Goal: Task Accomplishment & Management: Manage account settings

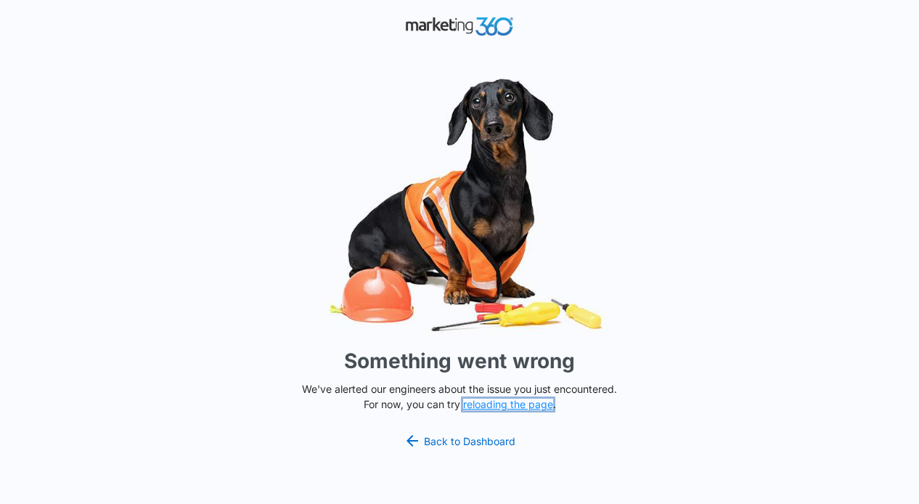
click at [489, 401] on button "reloading the page" at bounding box center [508, 405] width 90 height 12
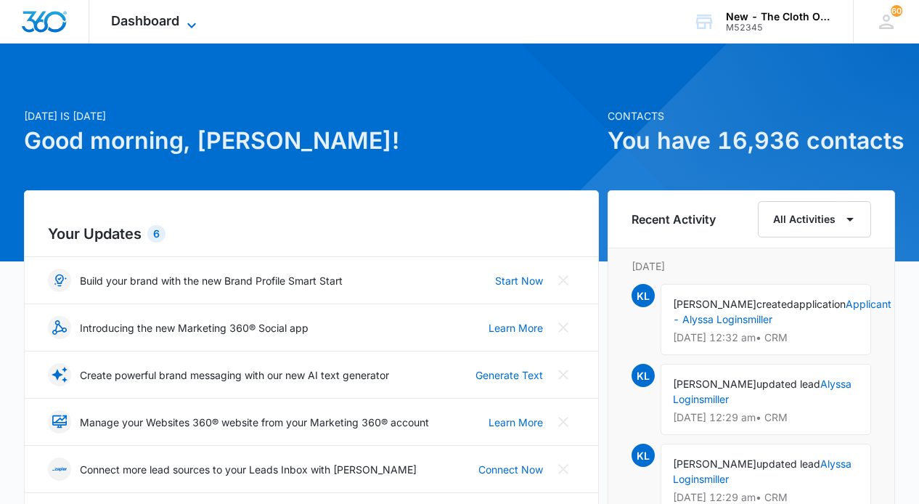
click at [159, 21] on span "Dashboard" at bounding box center [145, 20] width 68 height 15
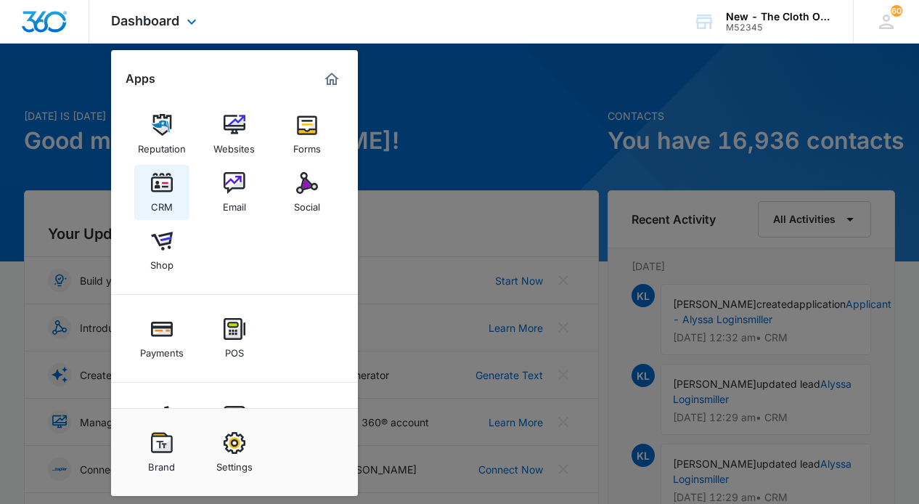
click at [159, 184] on img at bounding box center [162, 183] width 22 height 22
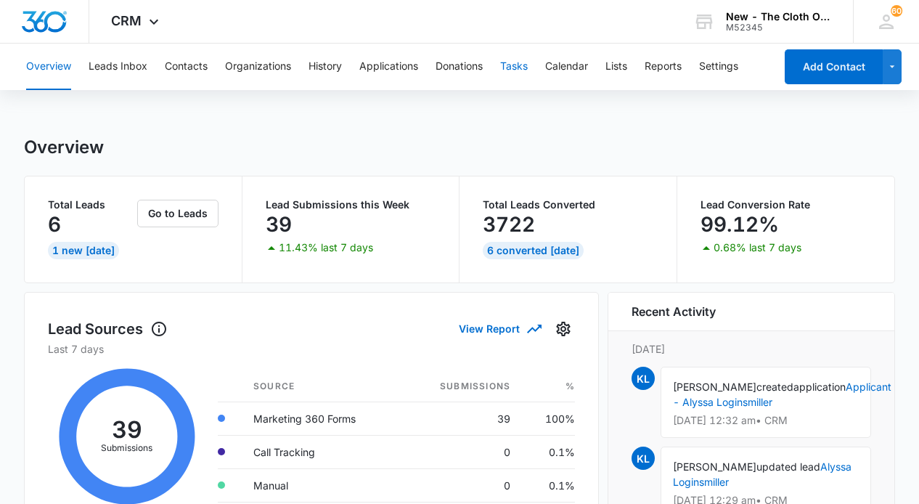
click at [521, 66] on button "Tasks" at bounding box center [514, 67] width 28 height 46
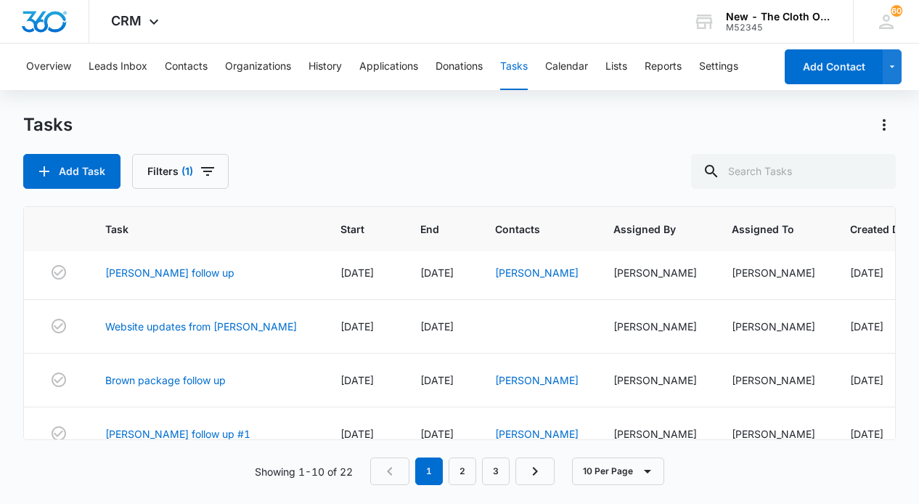
scroll to position [353, 0]
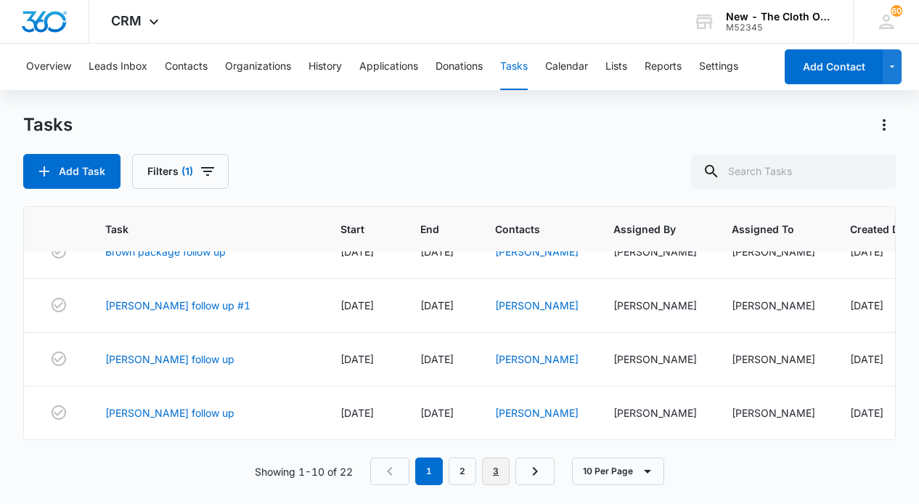
click at [490, 473] on link "3" at bounding box center [496, 471] width 28 height 28
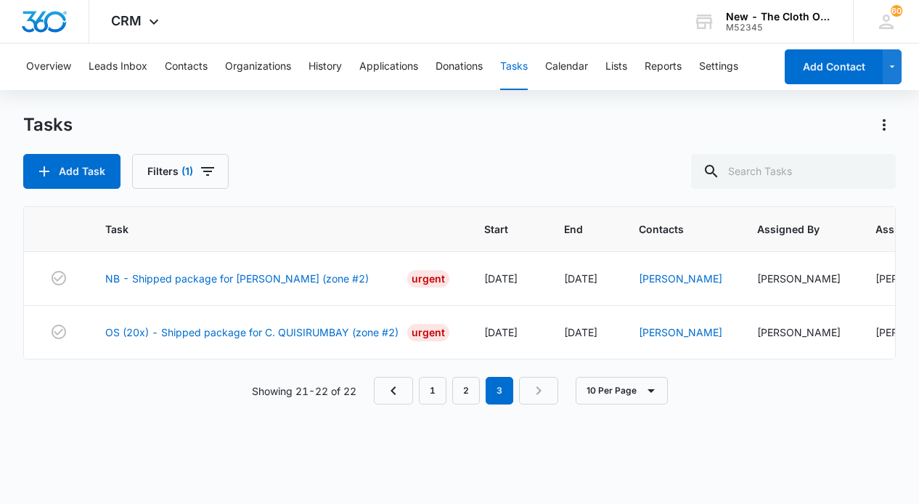
scroll to position [0, 0]
click at [667, 281] on link "Qiana Harrison" at bounding box center [680, 278] width 83 height 12
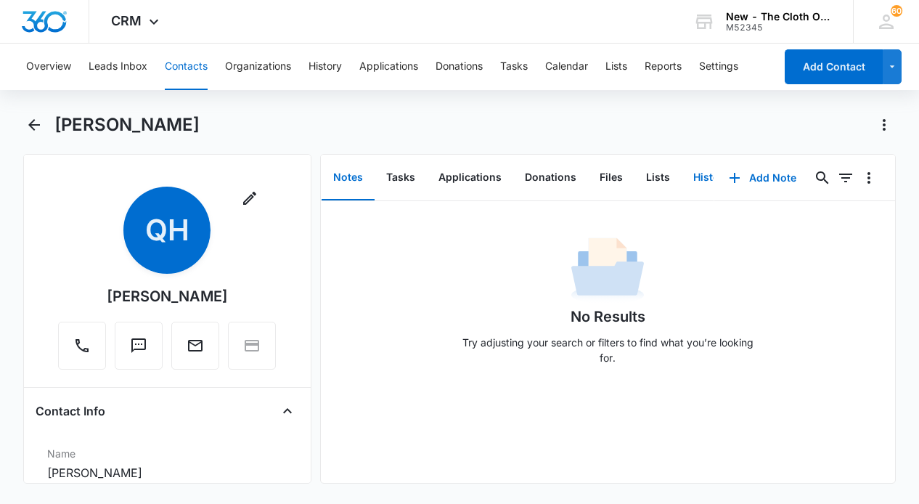
click at [697, 180] on button "History" at bounding box center [712, 177] width 60 height 45
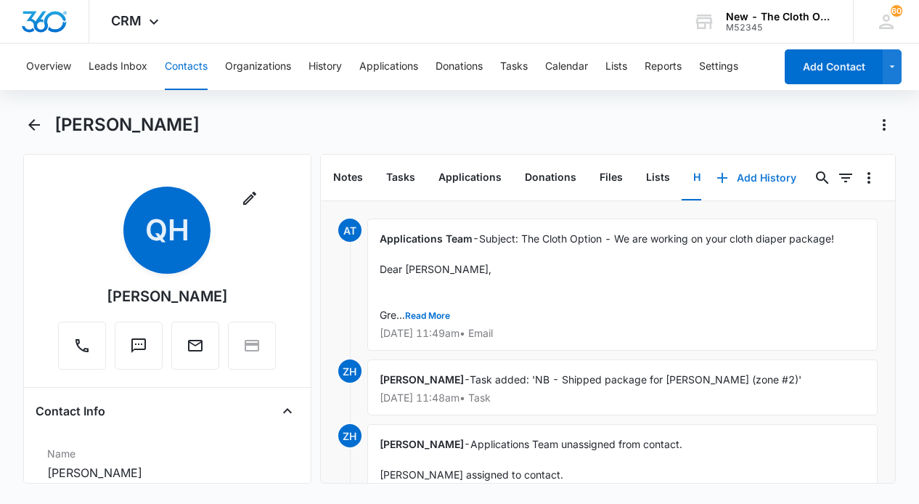
click at [768, 183] on button "Add History" at bounding box center [756, 177] width 109 height 35
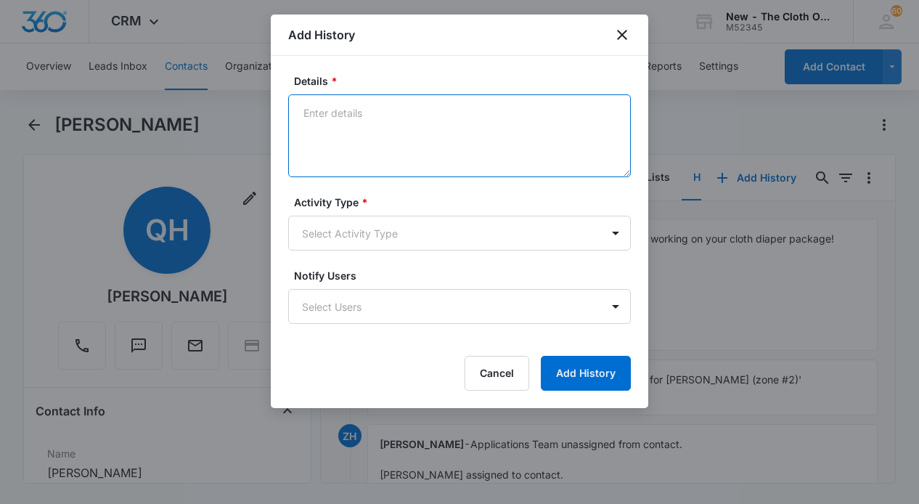
click at [380, 126] on textarea "Details *" at bounding box center [459, 135] width 343 height 83
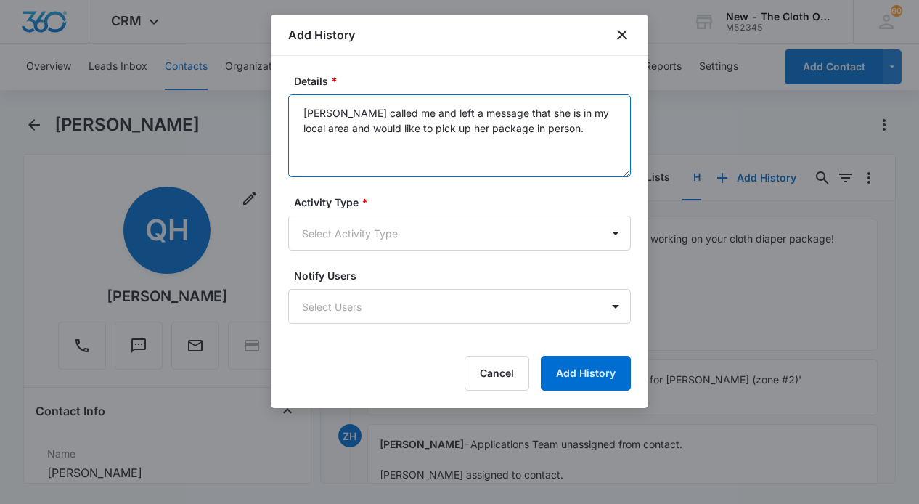
click at [384, 115] on textarea "Qiana called me and left a message that she is in my local area and would like …" at bounding box center [459, 135] width 343 height 83
click at [622, 130] on textarea "Qiana called me on Friday 10/10 and left a message that she is in my local area…" at bounding box center [459, 135] width 343 height 83
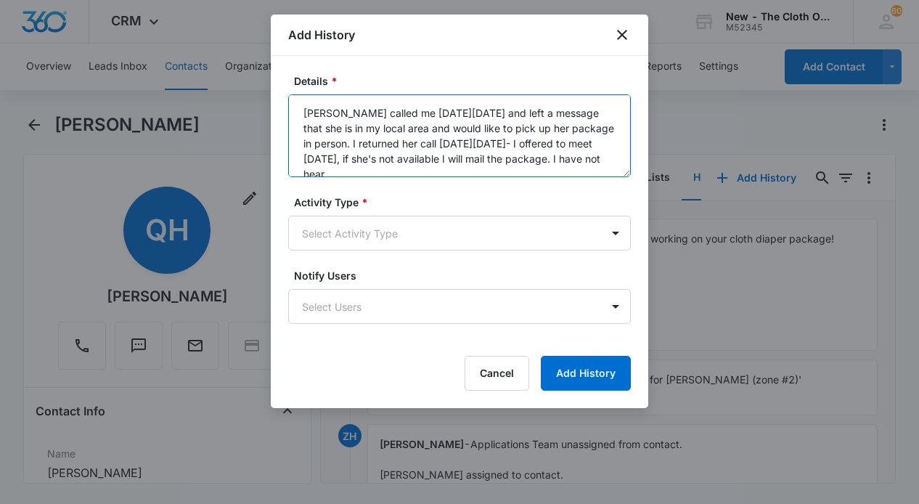
scroll to position [4, 0]
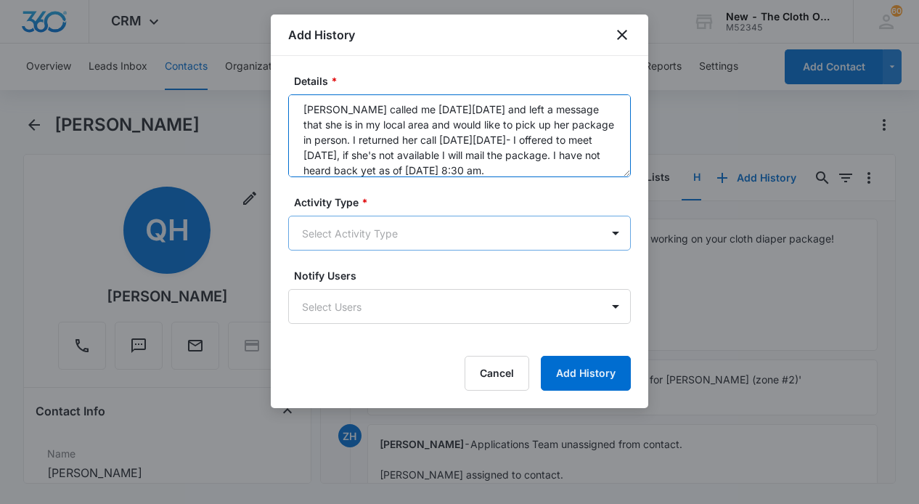
type textarea "Qiana called me on Friday 10/10 and left a message that she is in my local area…"
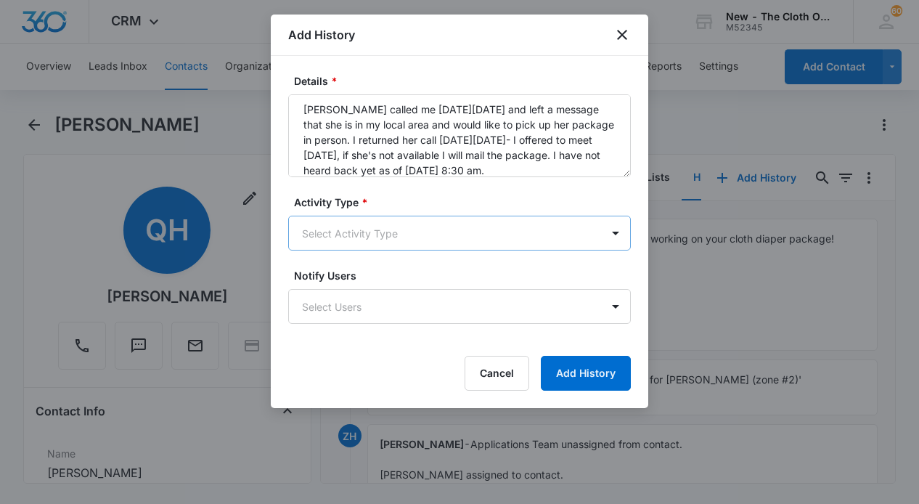
click at [597, 231] on body "CRM Apps Reputation Websites Forms CRM Email Social Shop Payments POS Ads Intel…" at bounding box center [459, 252] width 919 height 504
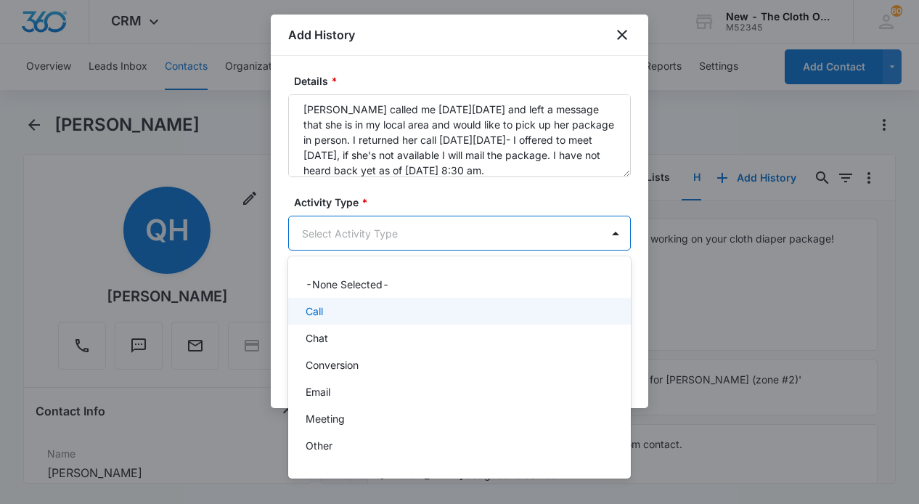
click at [321, 313] on p "Call" at bounding box center [314, 310] width 17 height 15
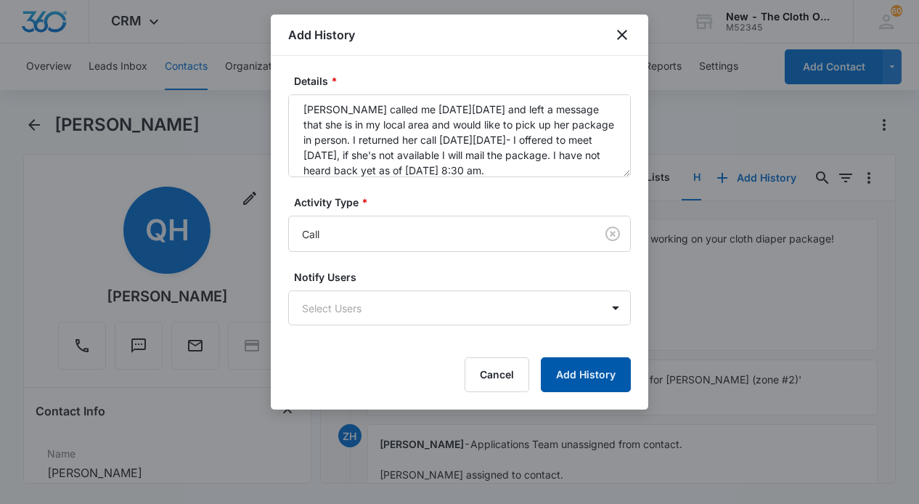
click at [614, 380] on button "Add History" at bounding box center [586, 374] width 90 height 35
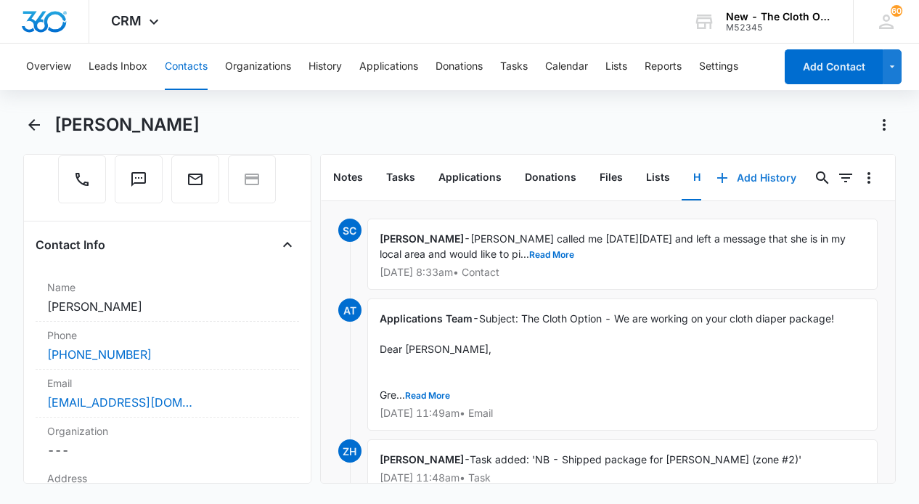
scroll to position [44, 0]
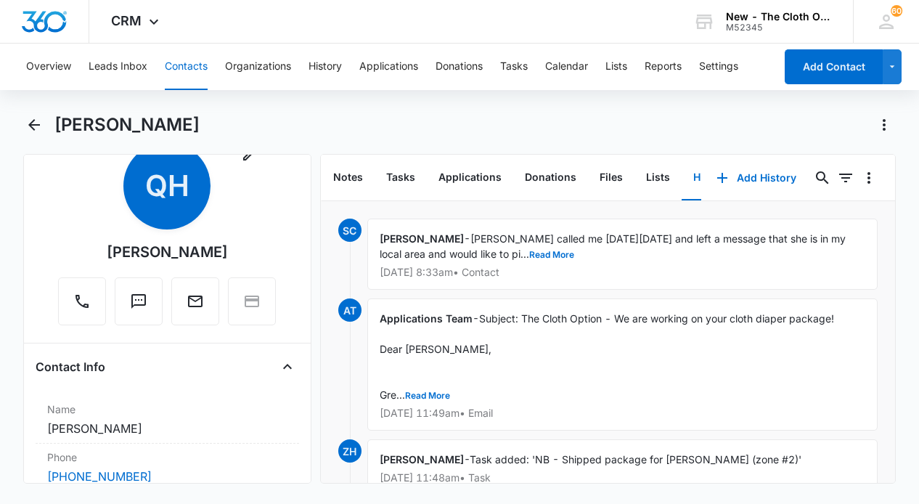
click at [185, 62] on button "Contacts" at bounding box center [186, 67] width 43 height 46
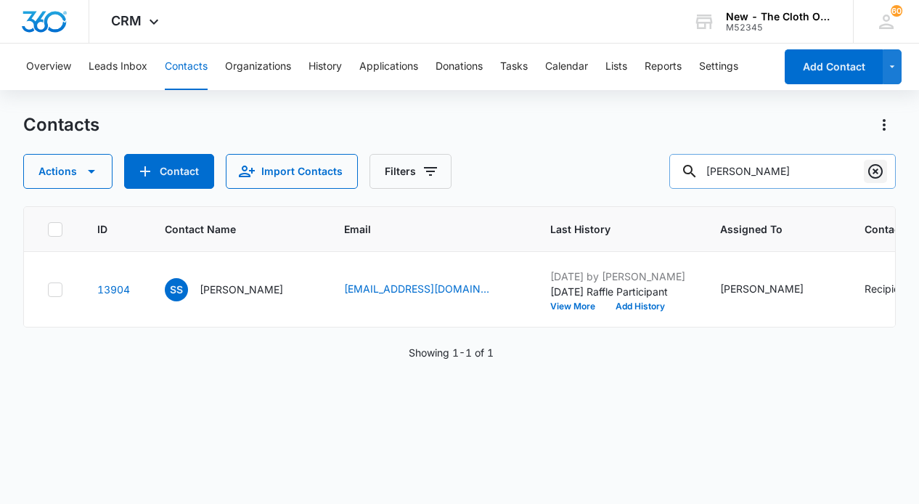
click at [877, 171] on icon "Clear" at bounding box center [875, 171] width 17 height 17
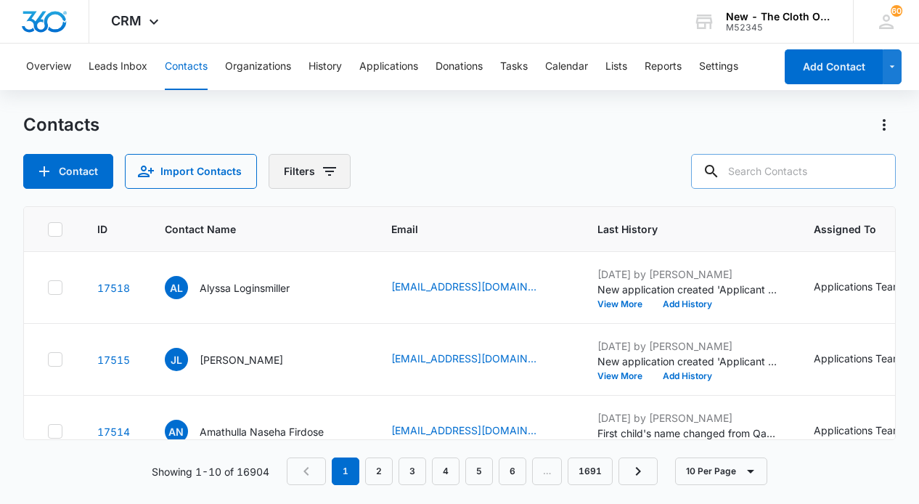
click at [321, 172] on icon "Filters" at bounding box center [329, 171] width 17 height 17
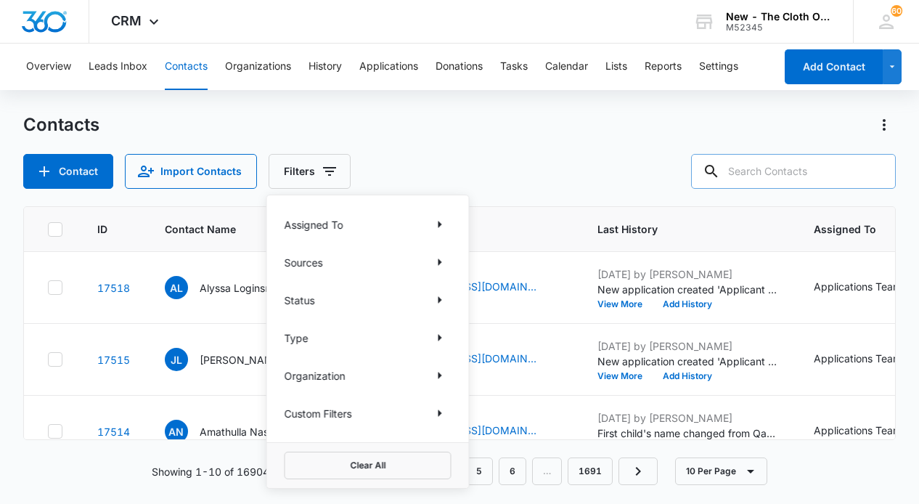
click at [312, 296] on p "Status" at bounding box center [300, 300] width 30 height 15
click at [441, 303] on icon "Show Status filters" at bounding box center [439, 299] width 17 height 17
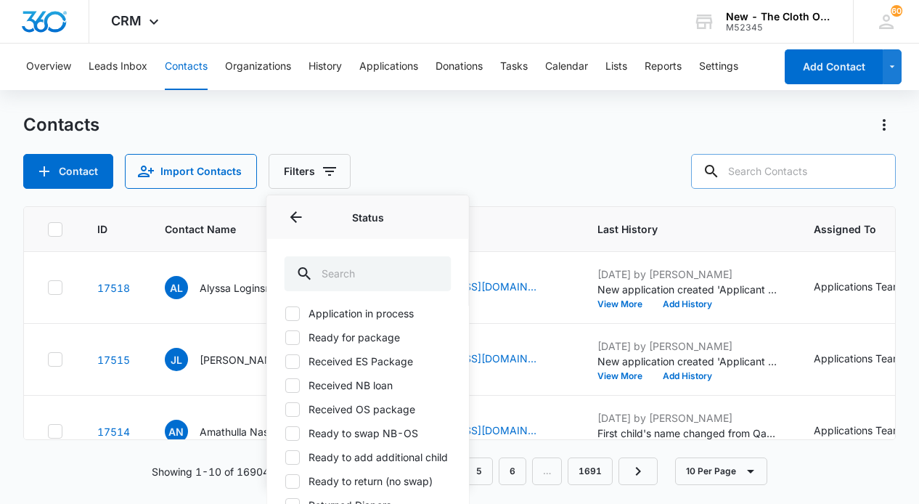
scroll to position [86, 0]
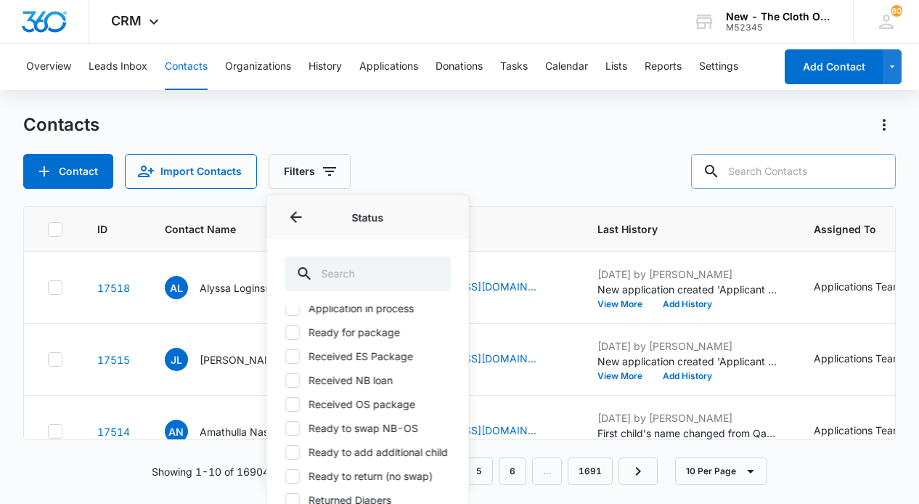
click at [534, 154] on div "Contact Import Contacts Filters Assigned To Sources Status Status (None) Inacti…" at bounding box center [459, 171] width 873 height 35
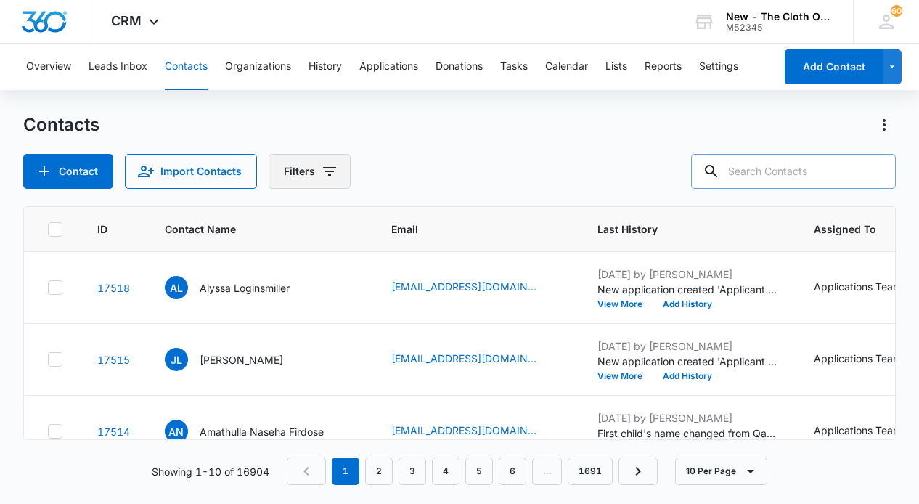
click at [305, 171] on button "Filters" at bounding box center [310, 171] width 82 height 35
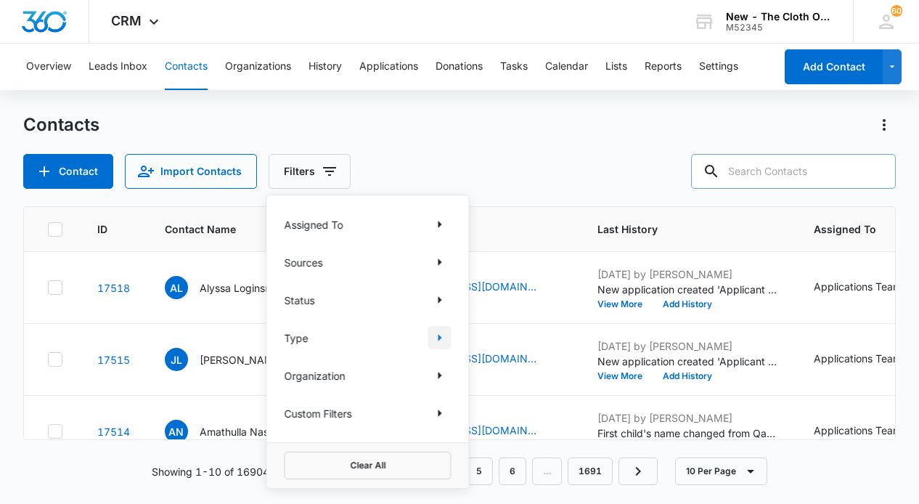
click at [436, 335] on icon "Show Type filters" at bounding box center [439, 337] width 17 height 17
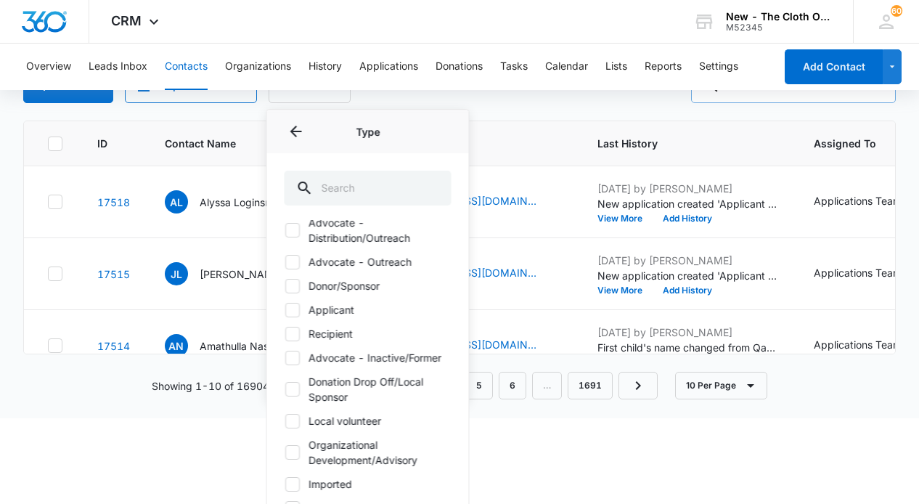
scroll to position [41, 0]
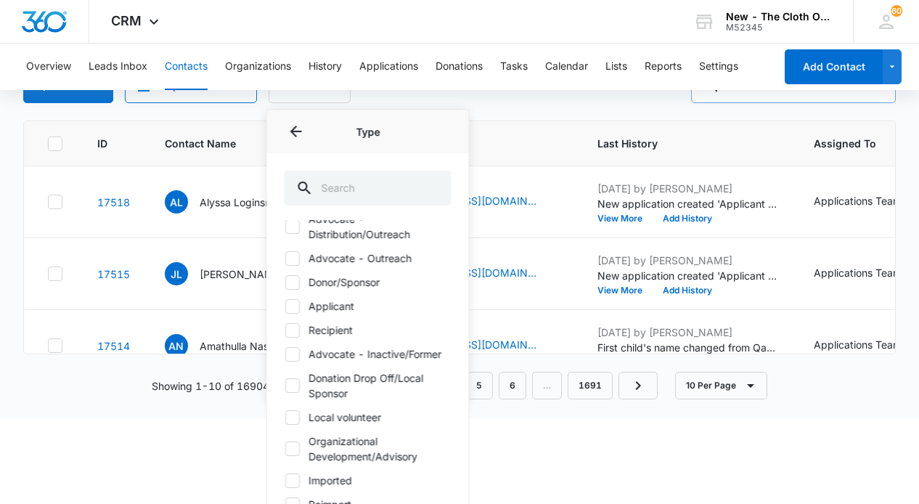
click at [291, 306] on icon at bounding box center [292, 306] width 13 height 13
click at [285, 306] on input "Applicant" at bounding box center [285, 306] width 1 height 1
checkbox input "true"
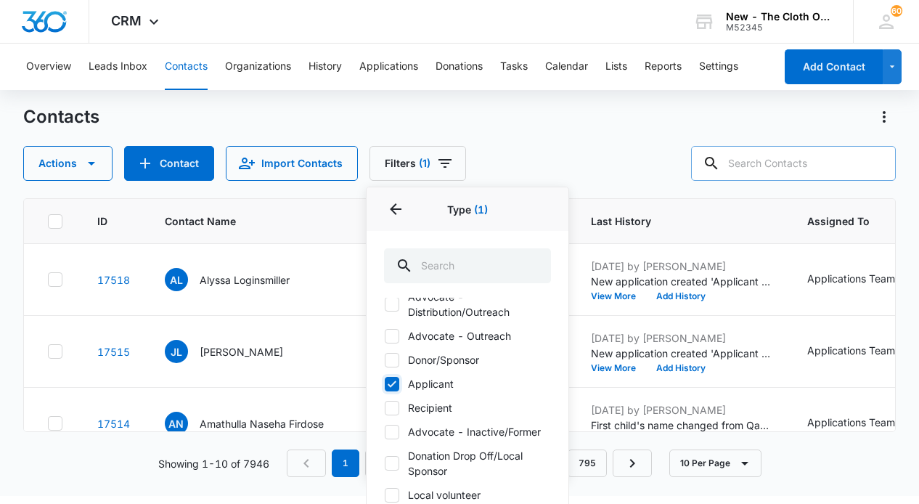
scroll to position [0, 0]
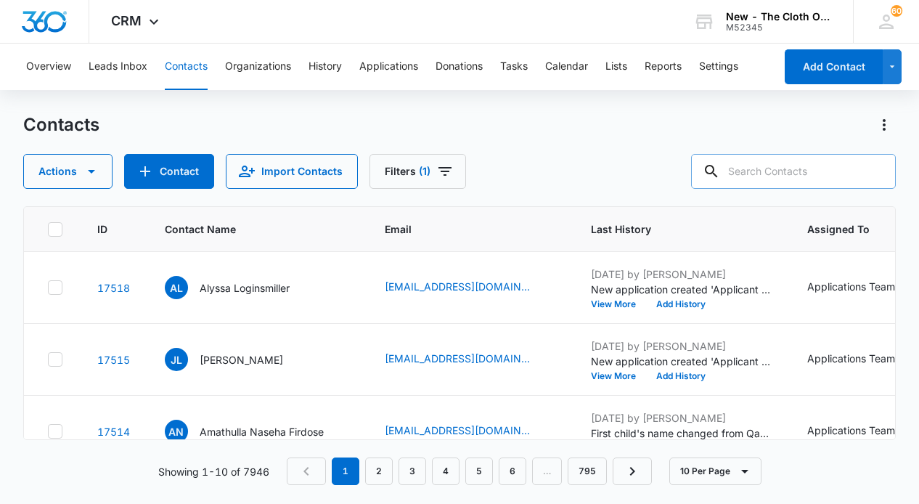
click at [549, 155] on div "Actions Contact Import Contacts Filters (1)" at bounding box center [459, 171] width 873 height 35
click at [420, 178] on button "Filters (1)" at bounding box center [418, 171] width 97 height 35
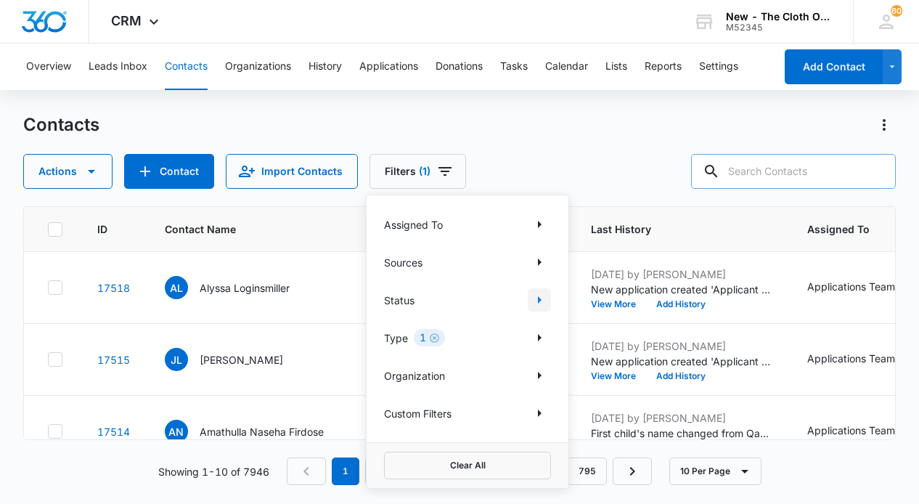
click at [534, 297] on icon "Show Status filters" at bounding box center [539, 299] width 17 height 17
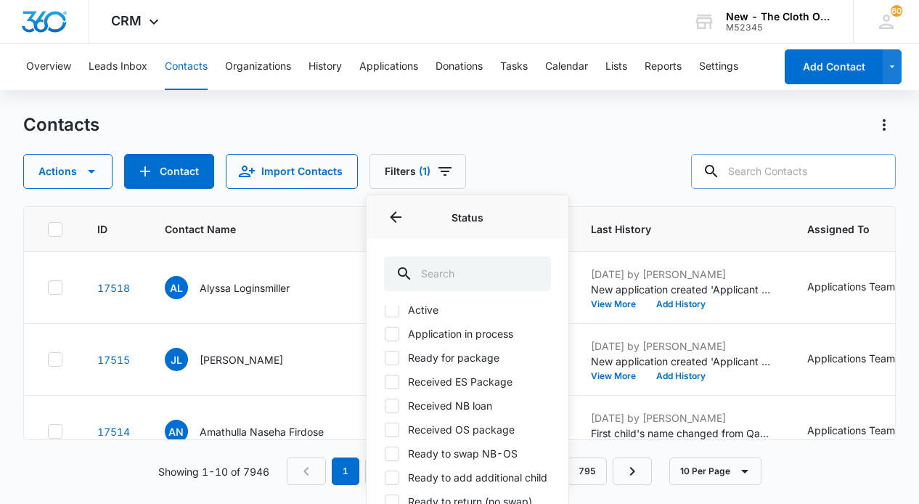
scroll to position [61, 0]
click at [392, 354] on icon at bounding box center [391, 357] width 13 height 13
click at [385, 356] on input "Ready for package" at bounding box center [384, 356] width 1 height 1
checkbox input "true"
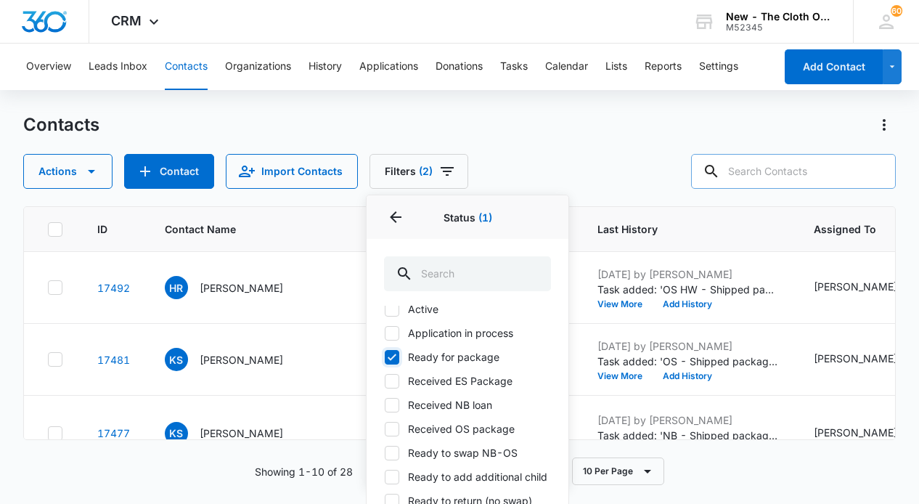
scroll to position [83, 0]
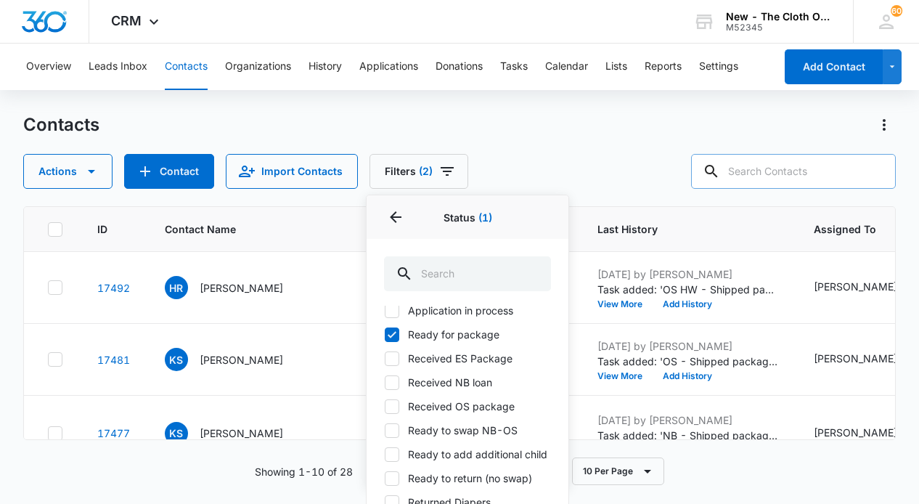
click at [390, 358] on icon at bounding box center [391, 358] width 13 height 13
click at [385, 358] on input "Received ES Package" at bounding box center [384, 358] width 1 height 1
checkbox input "true"
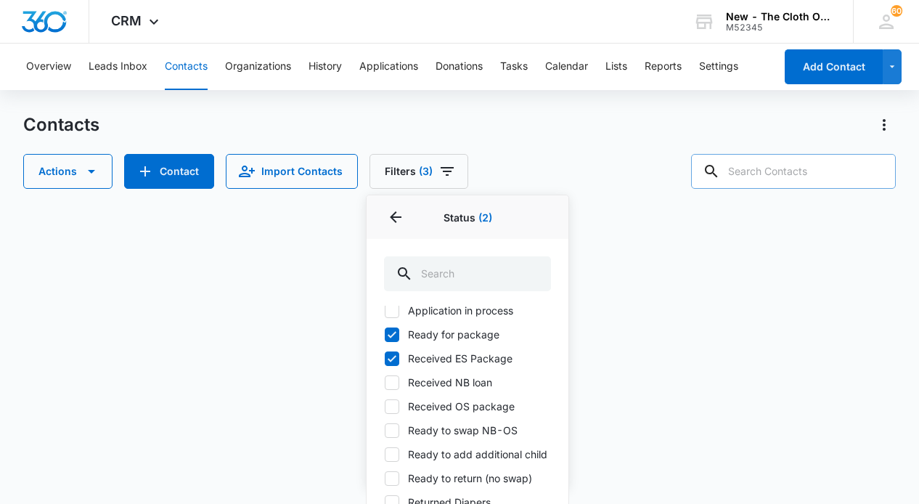
click at [391, 380] on icon at bounding box center [391, 382] width 13 height 13
click at [385, 382] on input "Received NB loan" at bounding box center [384, 382] width 1 height 1
checkbox input "true"
click at [392, 407] on icon at bounding box center [392, 406] width 9 height 7
click at [385, 407] on input "Received OS package" at bounding box center [384, 406] width 1 height 1
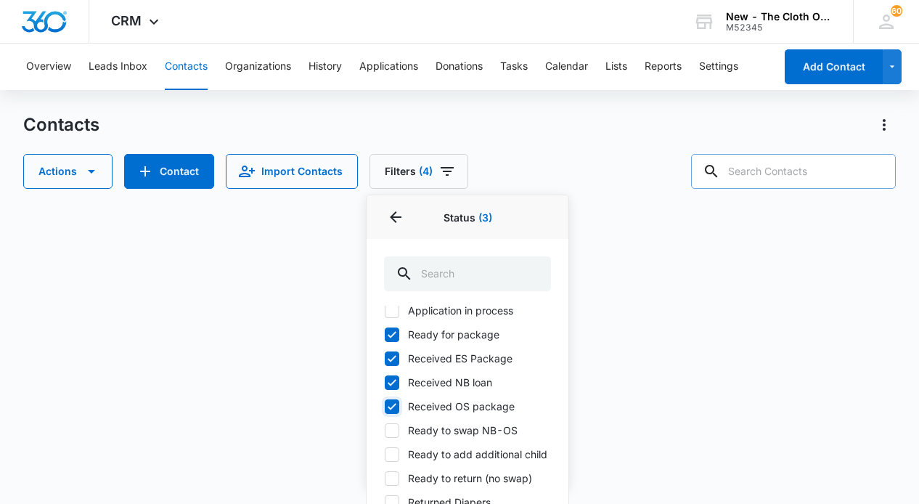
checkbox input "true"
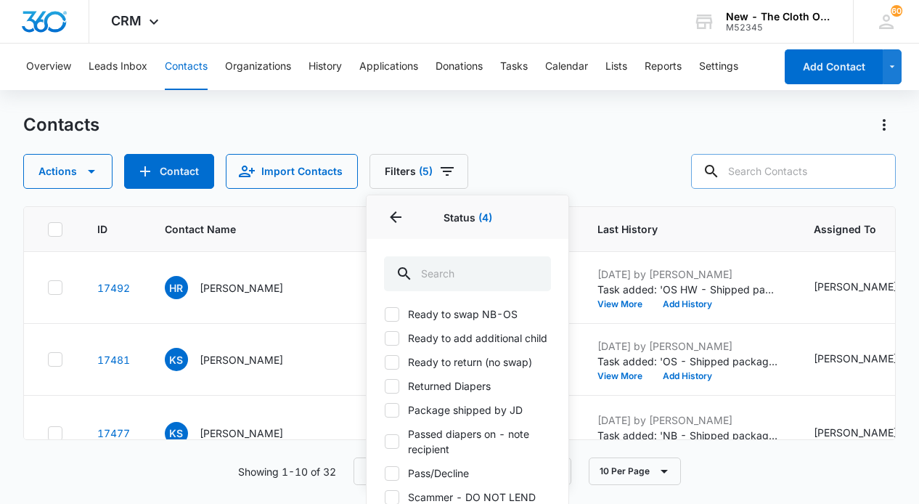
scroll to position [0, 0]
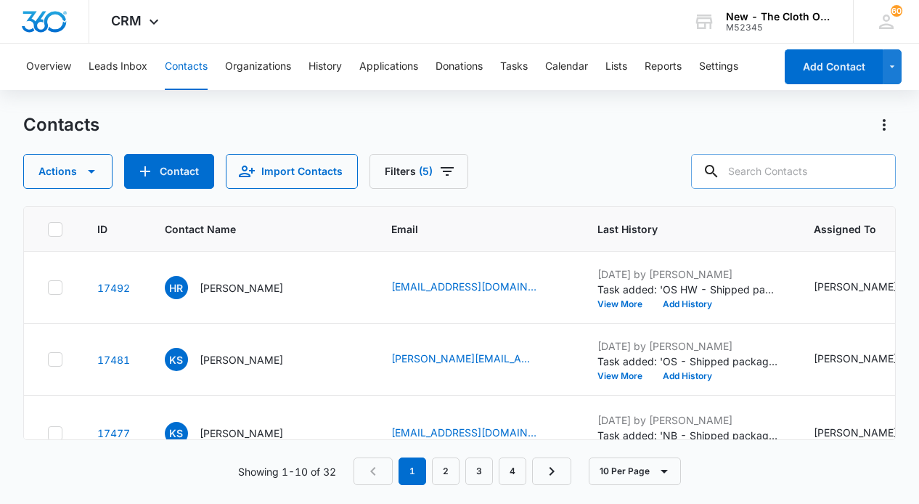
click at [630, 153] on div "Contacts Actions Contact Import Contacts Filters (5)" at bounding box center [459, 150] width 873 height 75
click at [886, 128] on icon "Actions" at bounding box center [884, 124] width 17 height 17
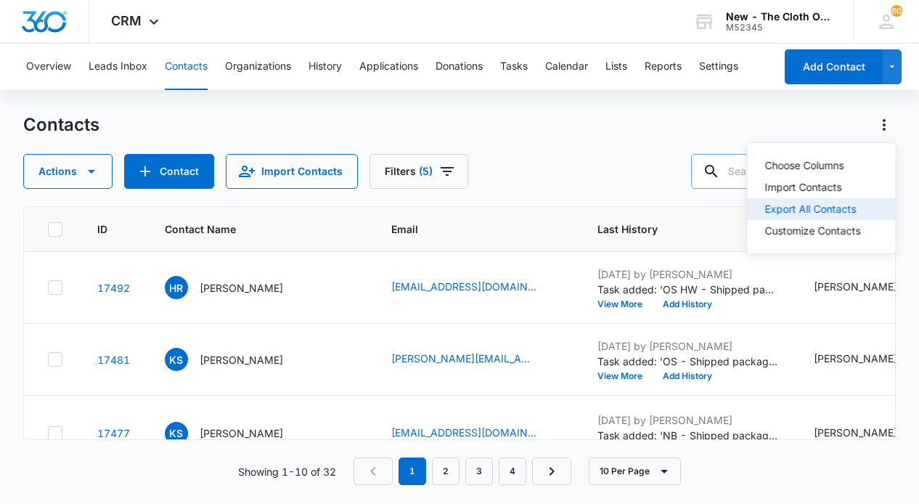
click at [798, 214] on div "Export All Contacts" at bounding box center [813, 209] width 96 height 10
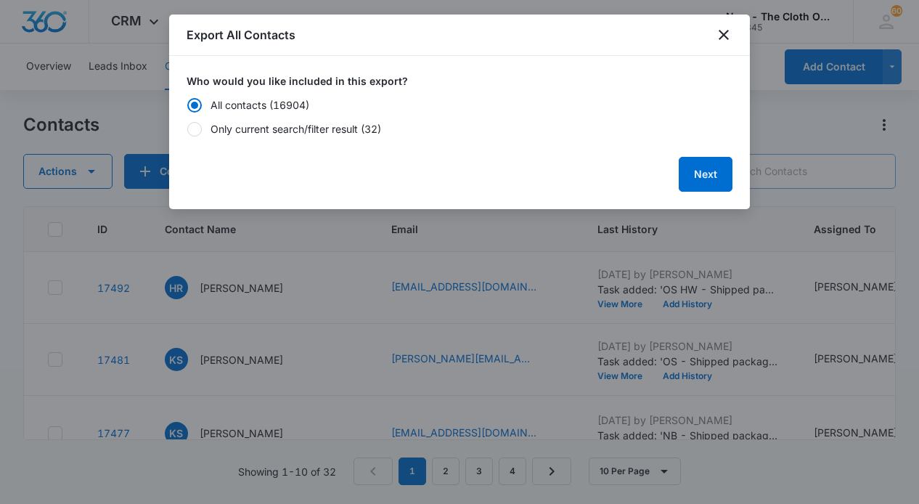
click at [197, 132] on div at bounding box center [194, 129] width 15 height 15
click at [187, 129] on input "Only current search/filter result (32)" at bounding box center [187, 128] width 1 height 1
radio input "false"
radio input "true"
click at [709, 176] on button "Next" at bounding box center [706, 174] width 54 height 35
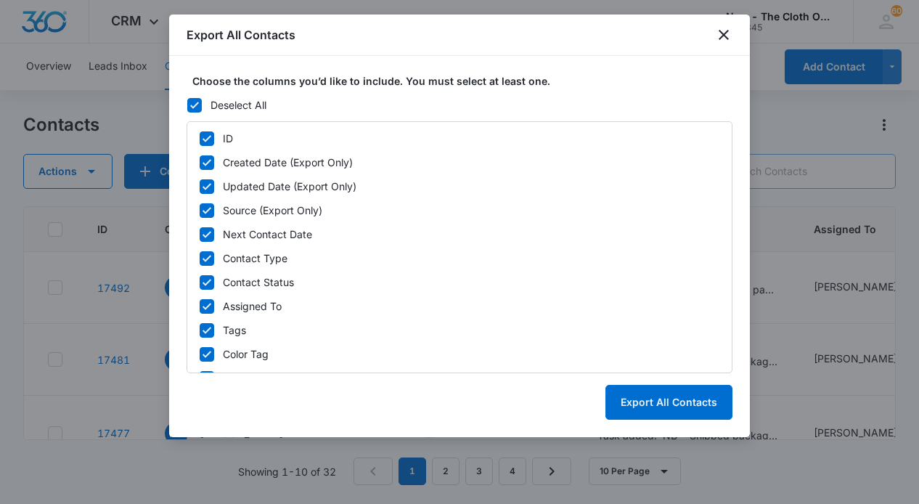
click at [195, 105] on icon at bounding box center [194, 105] width 13 height 13
click at [187, 105] on input "Deselect All" at bounding box center [187, 105] width 1 height 1
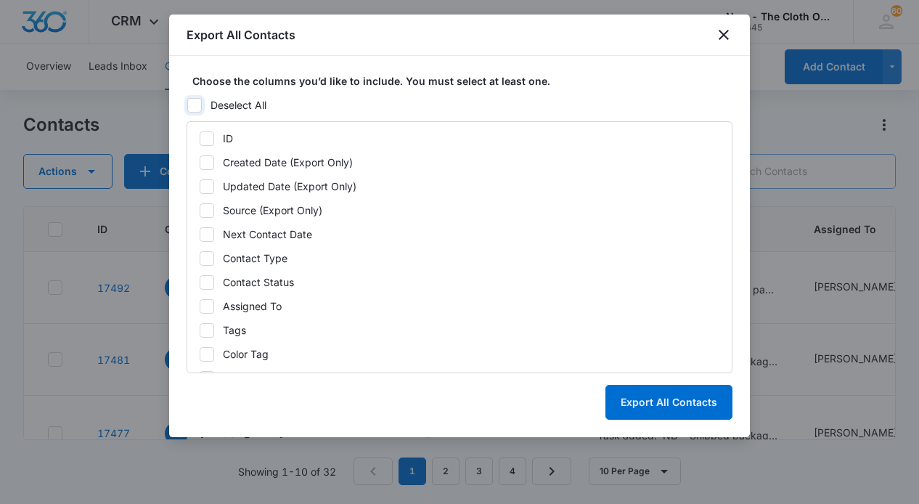
checkbox input "false"
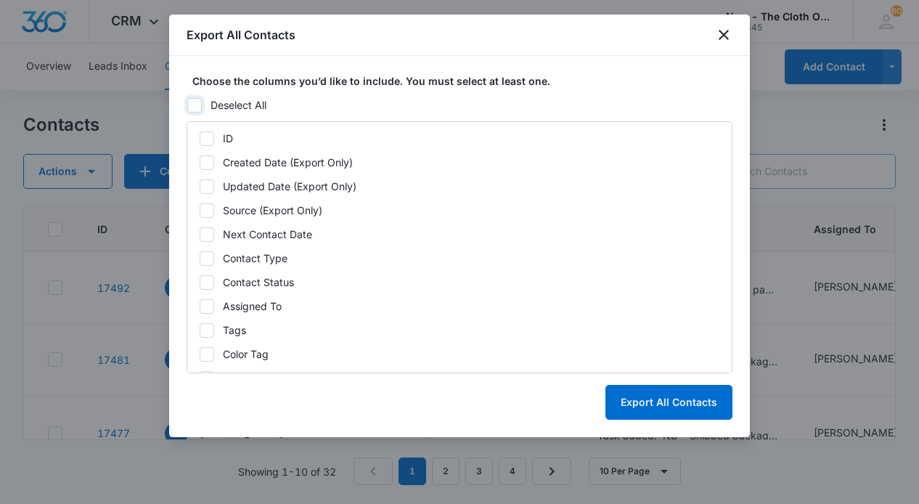
checkbox input "false"
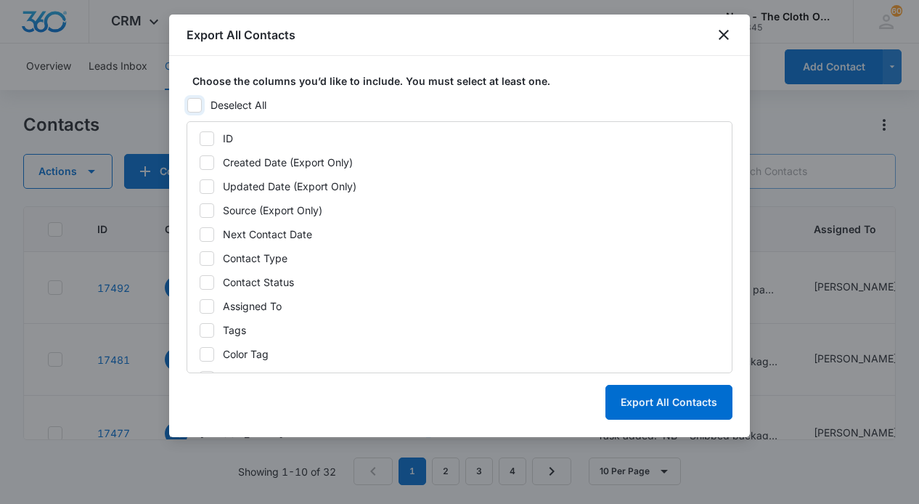
checkbox input "false"
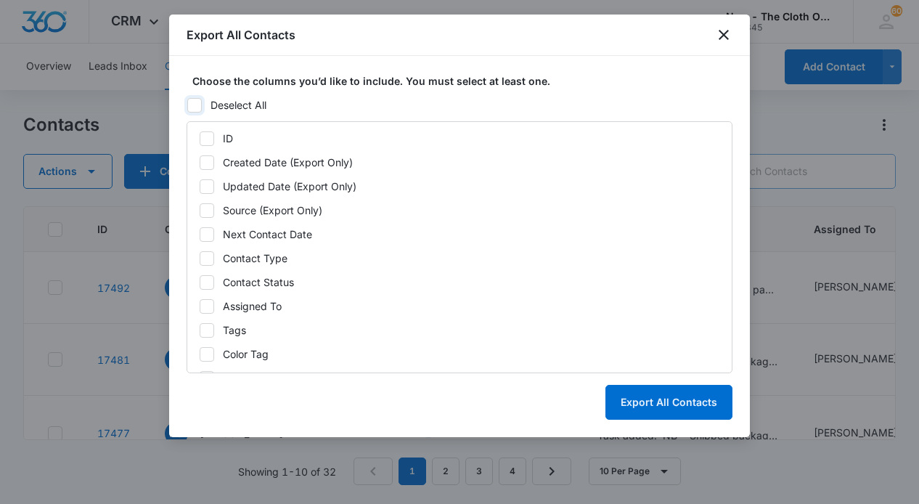
checkbox input "false"
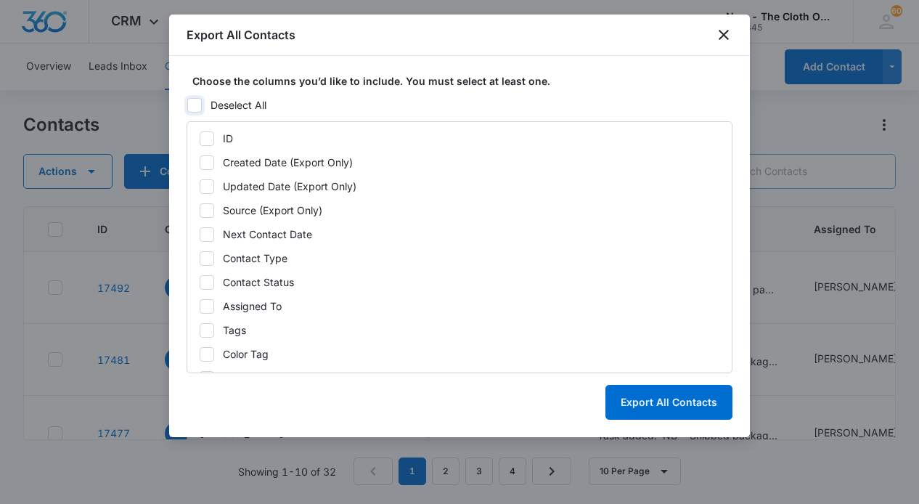
checkbox input "false"
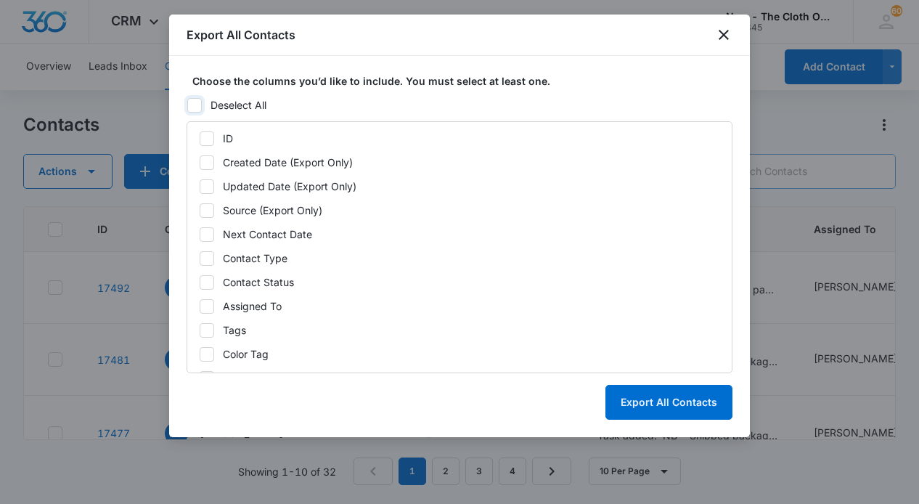
checkbox input "false"
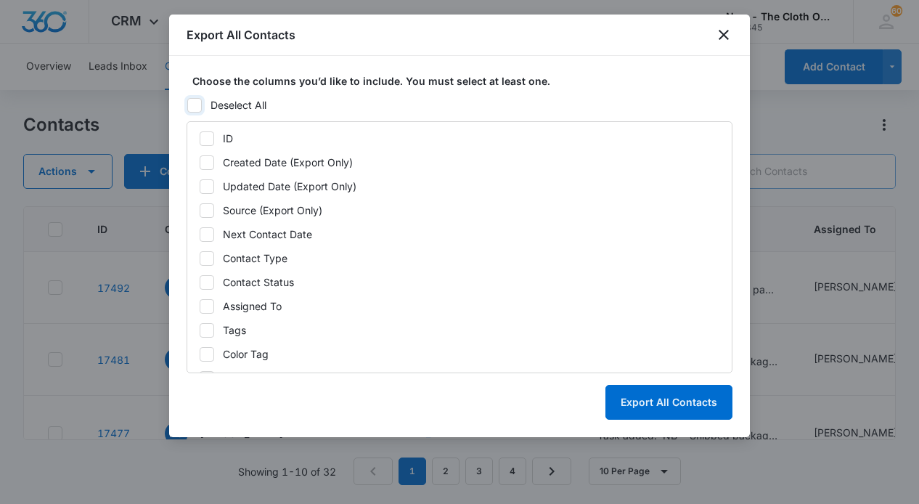
checkbox input "false"
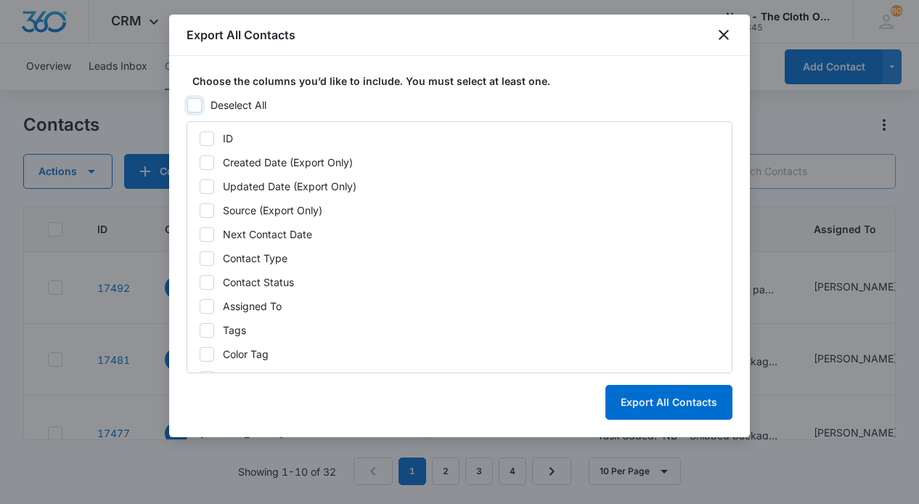
checkbox input "false"
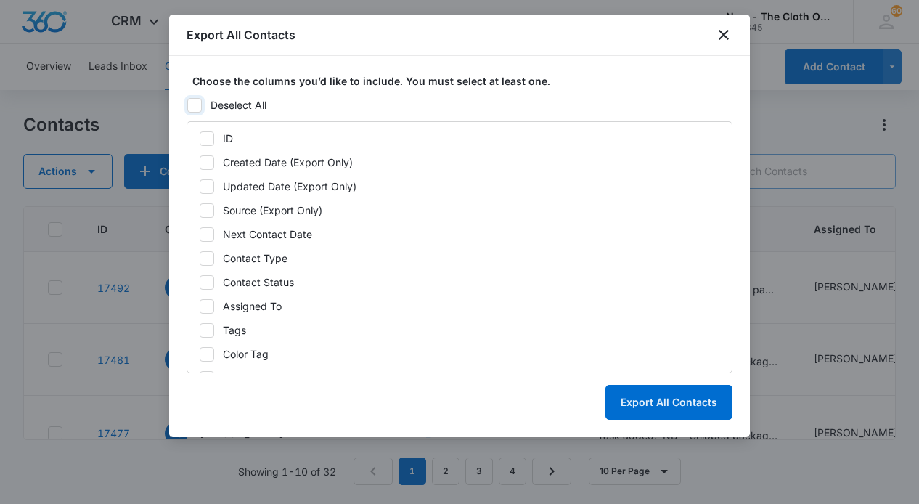
checkbox input "false"
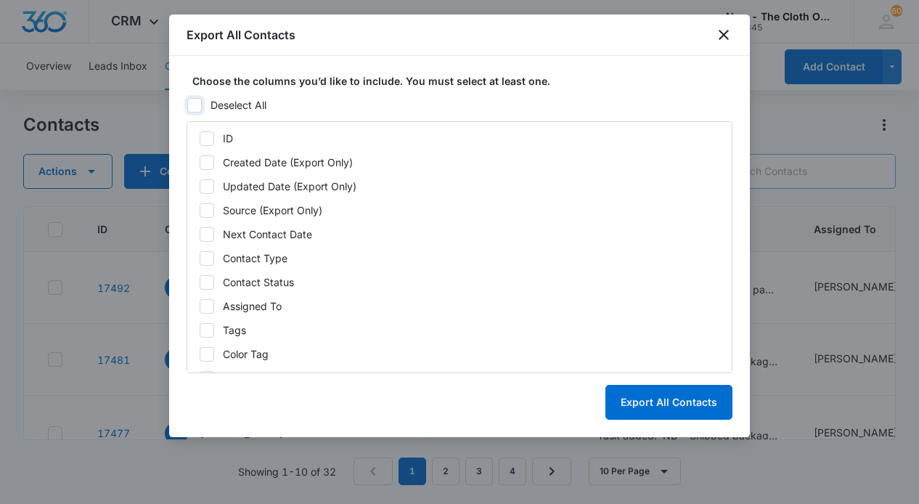
checkbox input "false"
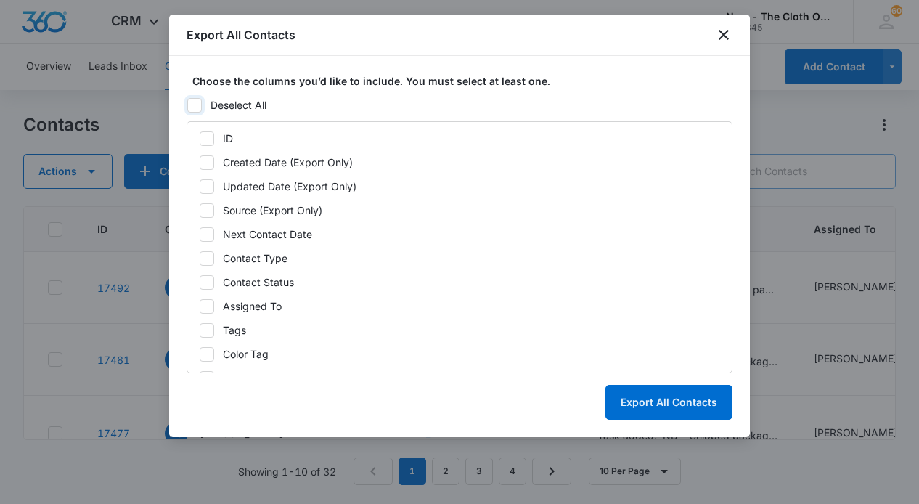
checkbox input "false"
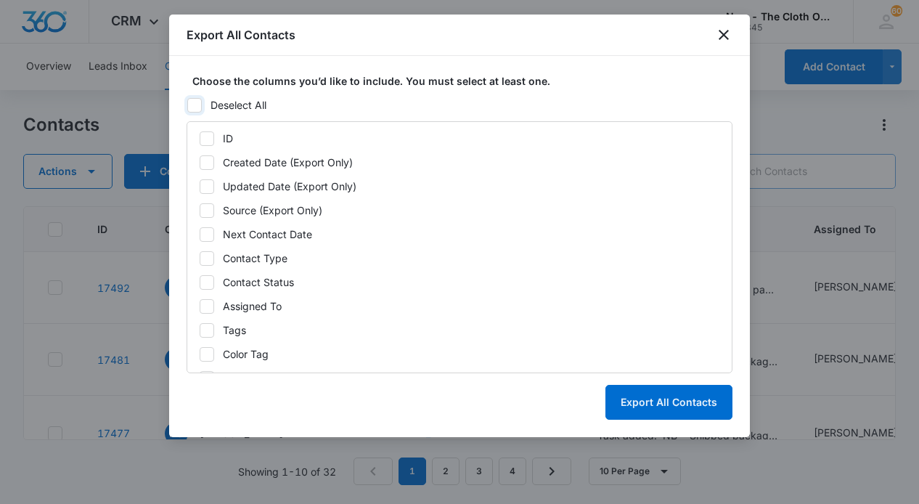
checkbox input "false"
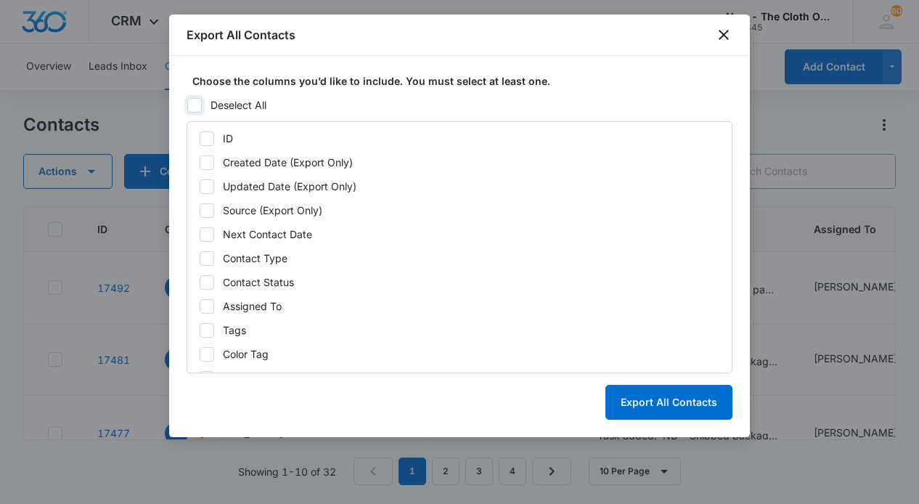
checkbox input "false"
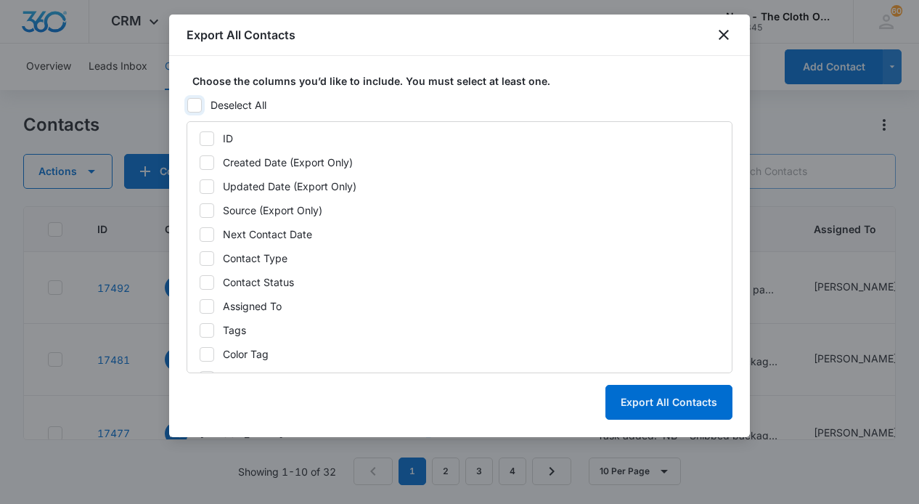
checkbox input "false"
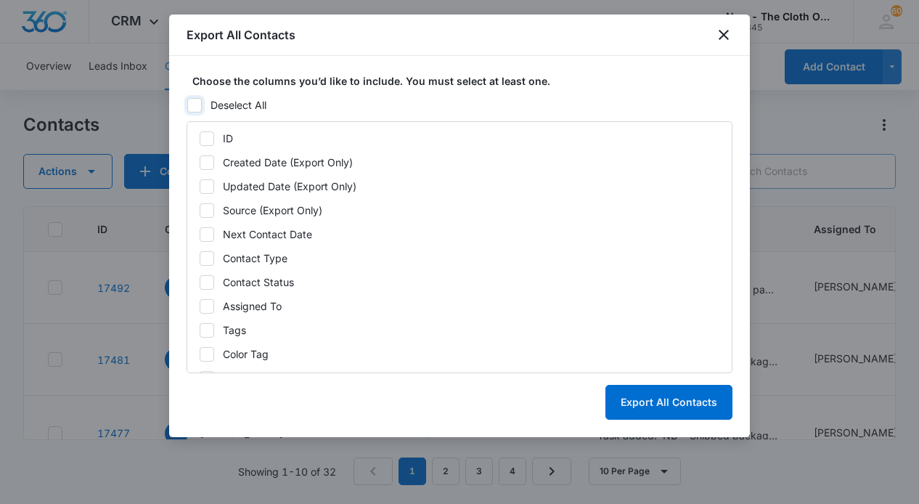
checkbox input "false"
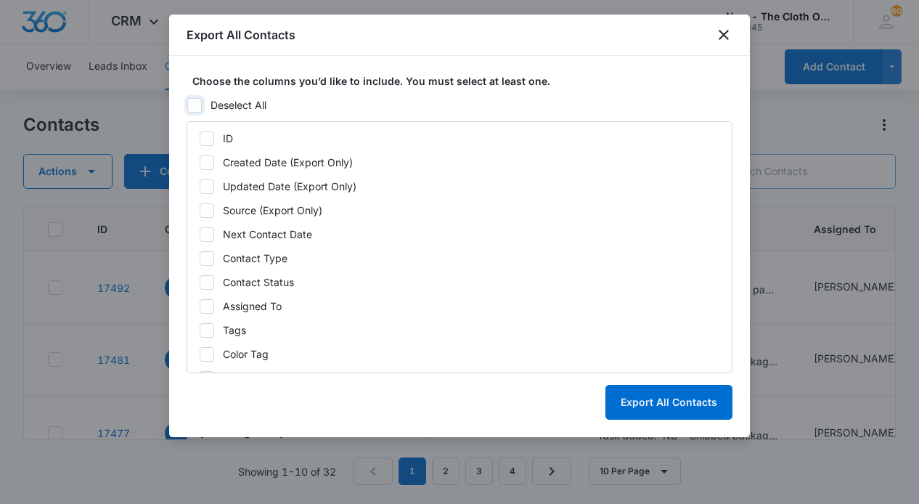
checkbox input "false"
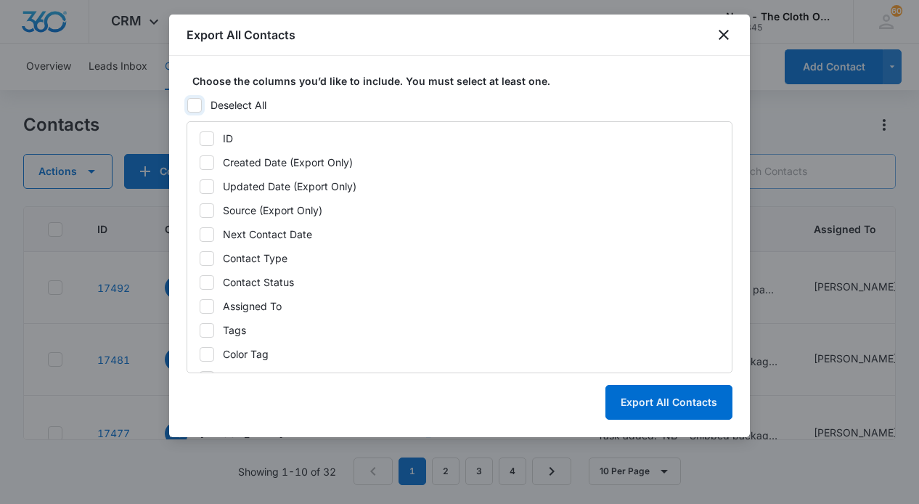
checkbox input "false"
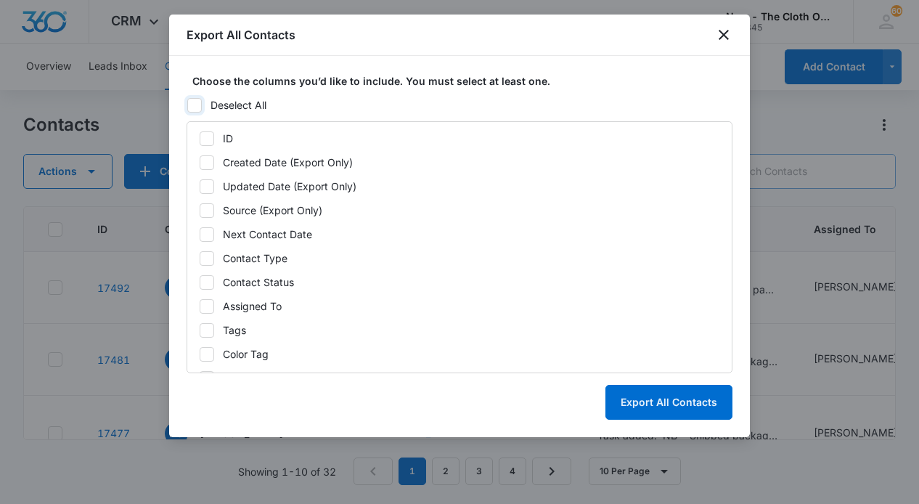
checkbox input "false"
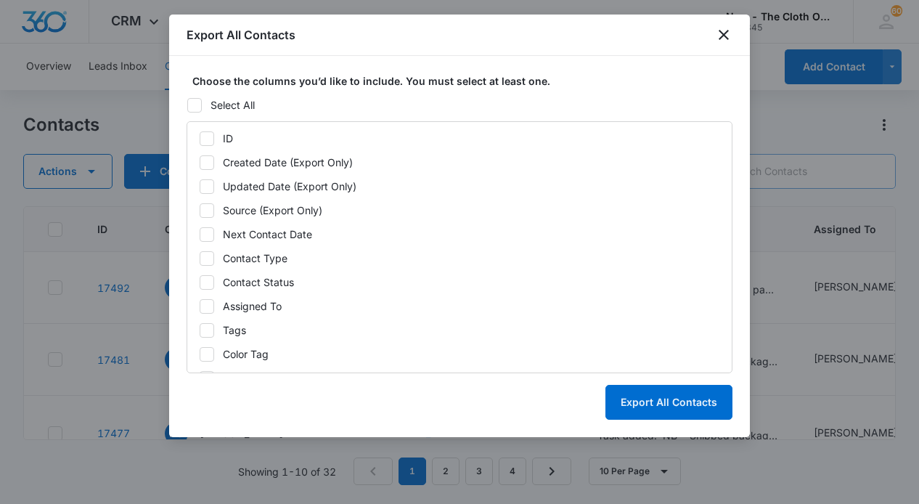
click at [208, 134] on icon at bounding box center [206, 138] width 13 height 13
click at [200, 138] on input "ID" at bounding box center [199, 138] width 1 height 1
checkbox input "true"
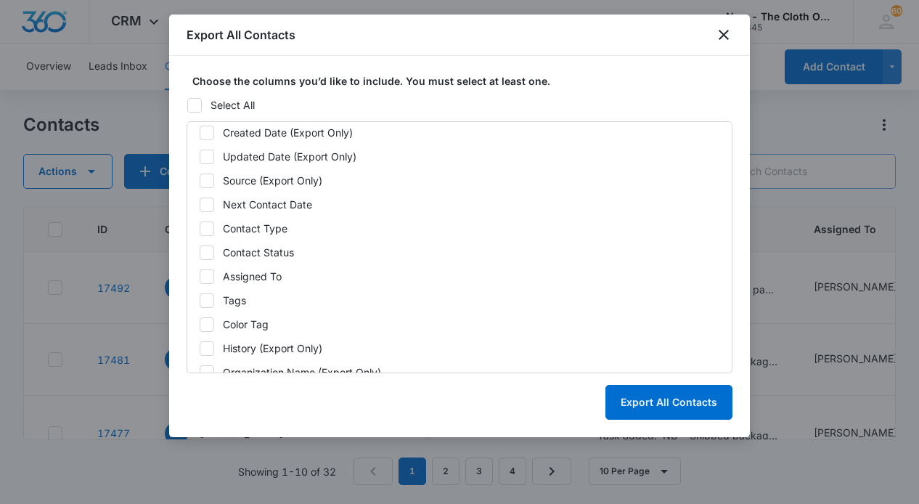
scroll to position [39, 0]
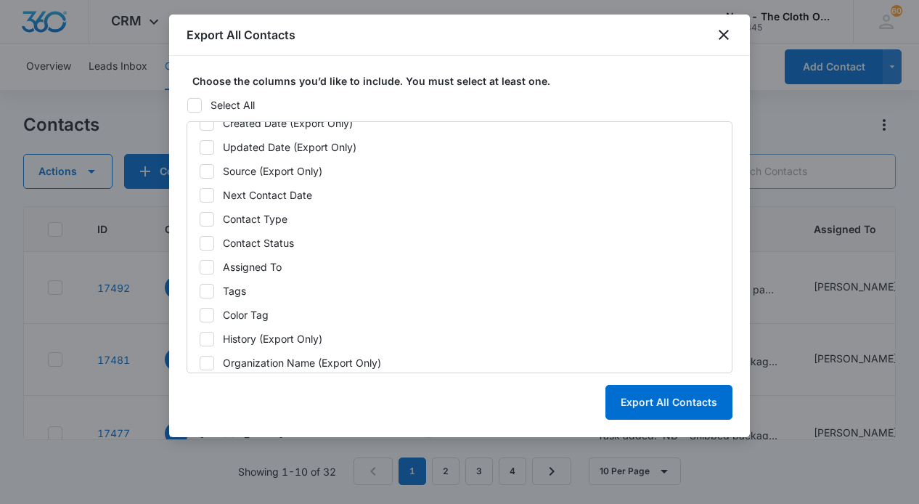
click at [209, 220] on icon at bounding box center [206, 219] width 13 height 13
click at [200, 219] on input "Contact Type" at bounding box center [199, 219] width 1 height 1
checkbox input "true"
click at [208, 241] on icon at bounding box center [207, 243] width 9 height 7
click at [200, 242] on input "Contact Status" at bounding box center [199, 242] width 1 height 1
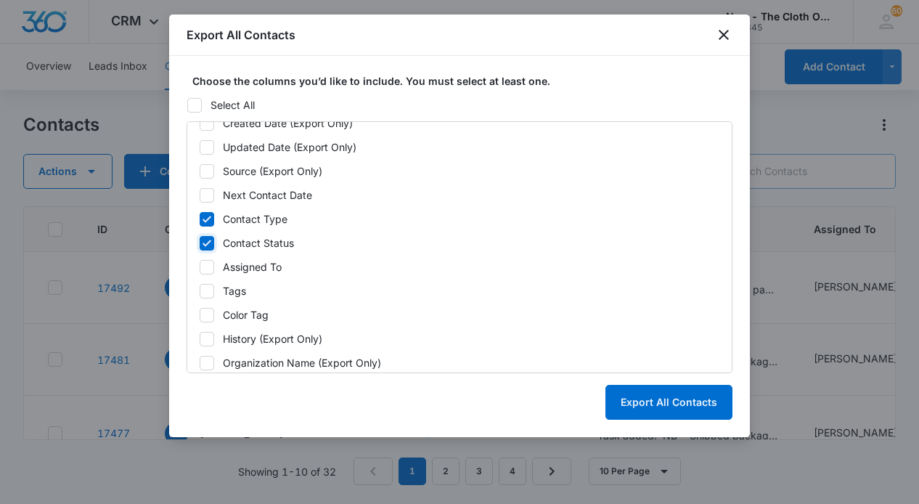
checkbox input "true"
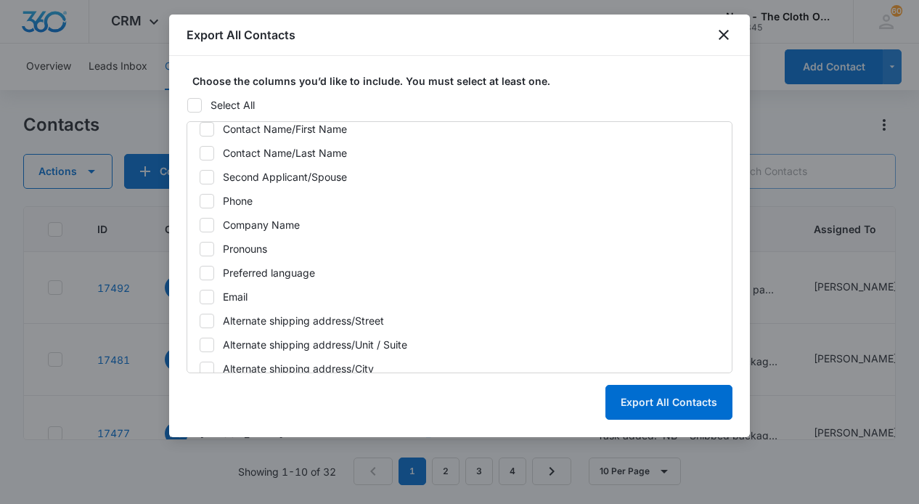
scroll to position [304, 0]
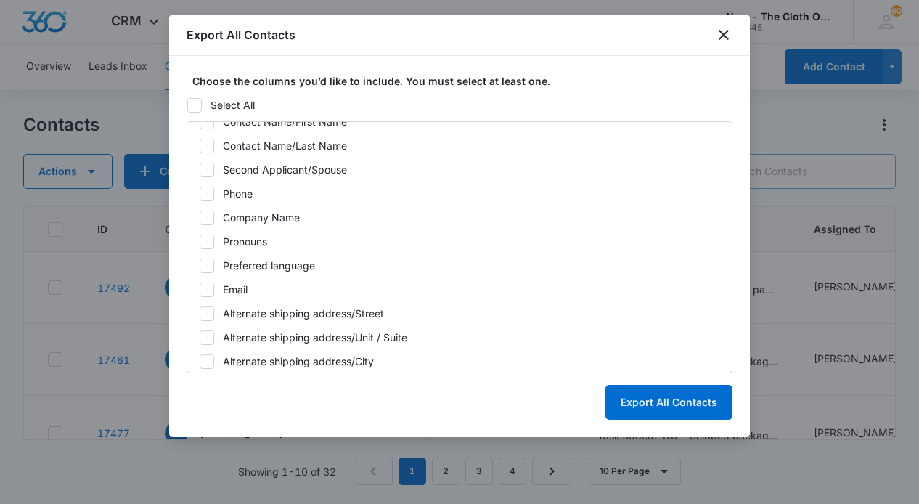
click at [205, 291] on icon at bounding box center [207, 289] width 9 height 7
click at [200, 290] on input "Email" at bounding box center [199, 289] width 1 height 1
checkbox input "true"
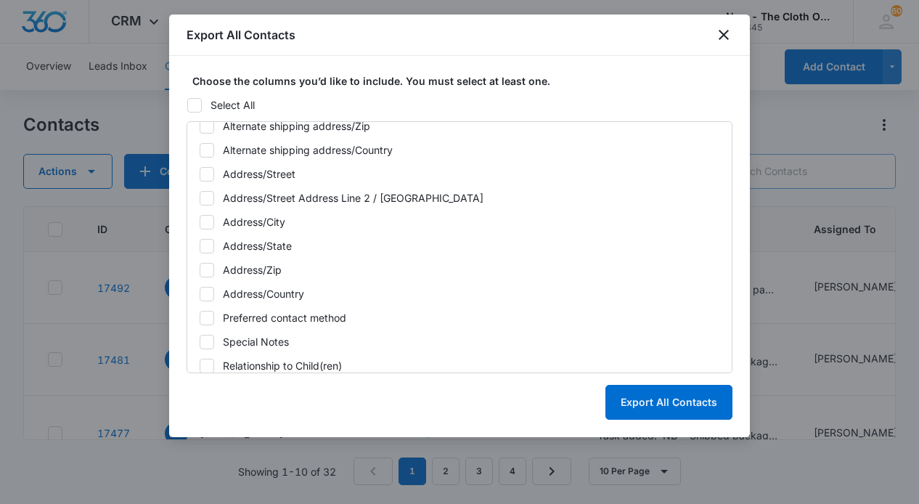
scroll to position [592, 0]
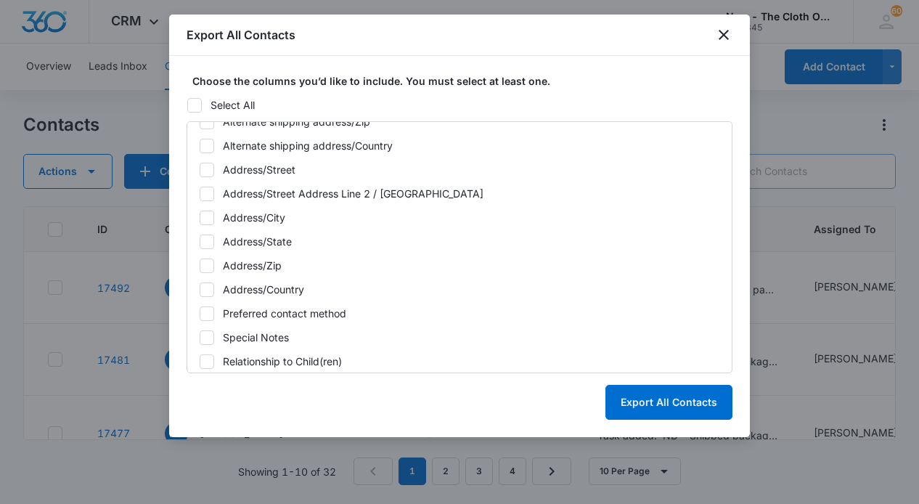
click at [211, 240] on icon at bounding box center [206, 241] width 13 height 13
click at [200, 241] on input "Address/State" at bounding box center [199, 241] width 1 height 1
checkbox input "true"
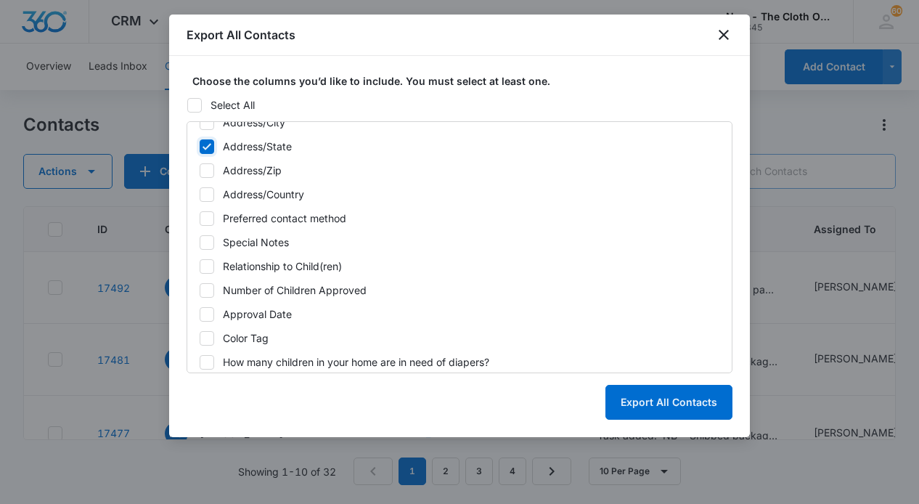
scroll to position [689, 0]
click at [204, 286] on icon at bounding box center [206, 288] width 13 height 13
click at [200, 287] on input "Number of Children Approved" at bounding box center [199, 287] width 1 height 1
checkbox input "true"
click at [207, 316] on icon at bounding box center [206, 312] width 13 height 13
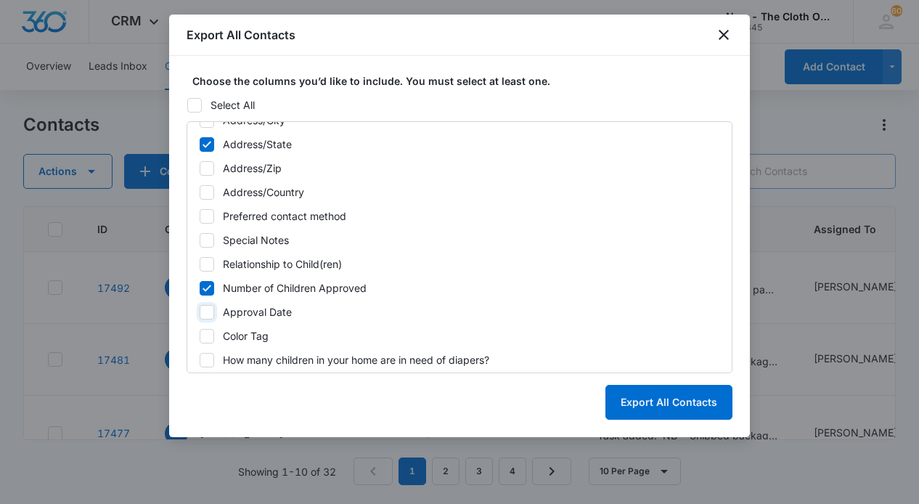
click at [200, 312] on input "Approval Date" at bounding box center [199, 311] width 1 height 1
checkbox input "true"
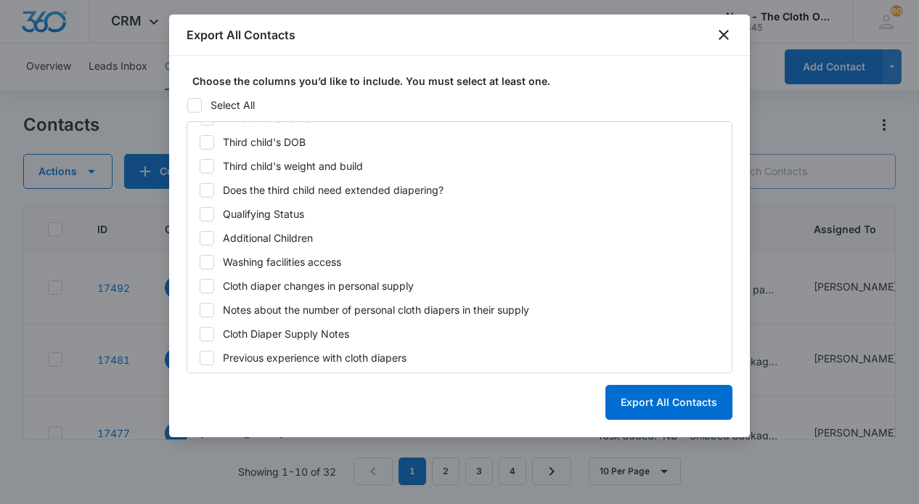
scroll to position [1158, 0]
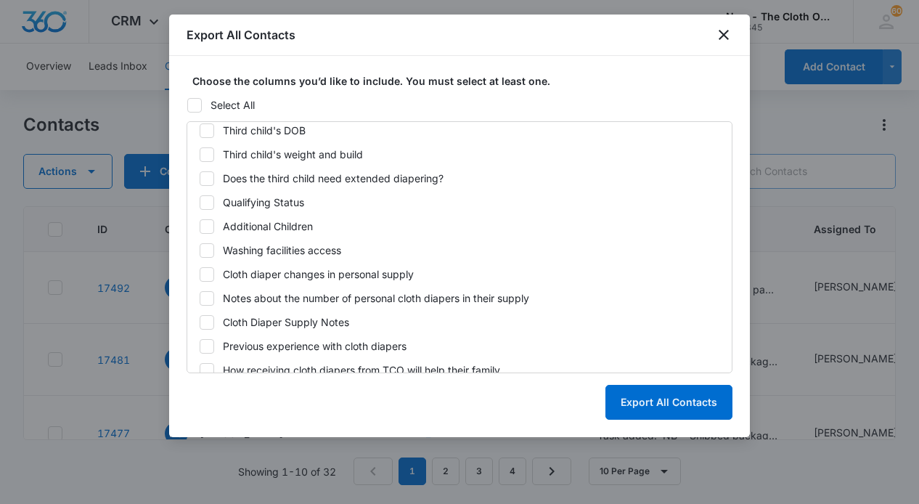
click at [207, 247] on icon at bounding box center [206, 250] width 13 height 13
click at [200, 250] on input "Washing facilities access" at bounding box center [199, 250] width 1 height 1
checkbox input "true"
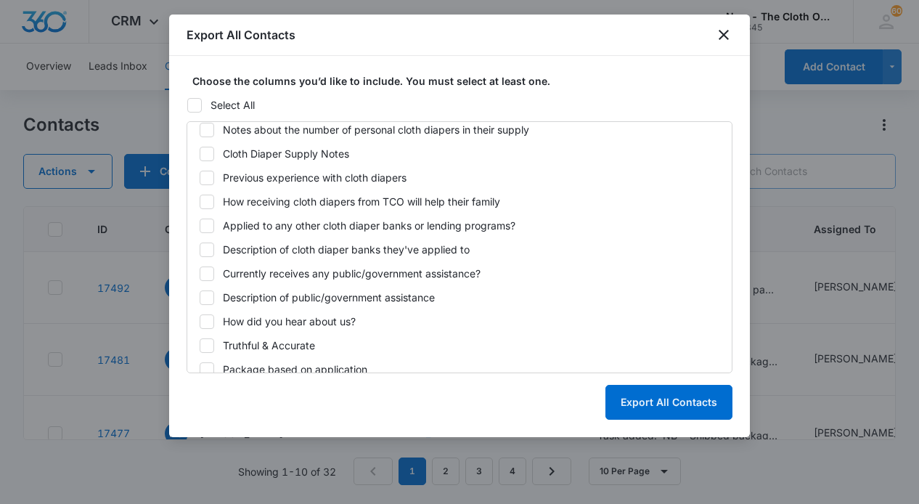
scroll to position [1330, 0]
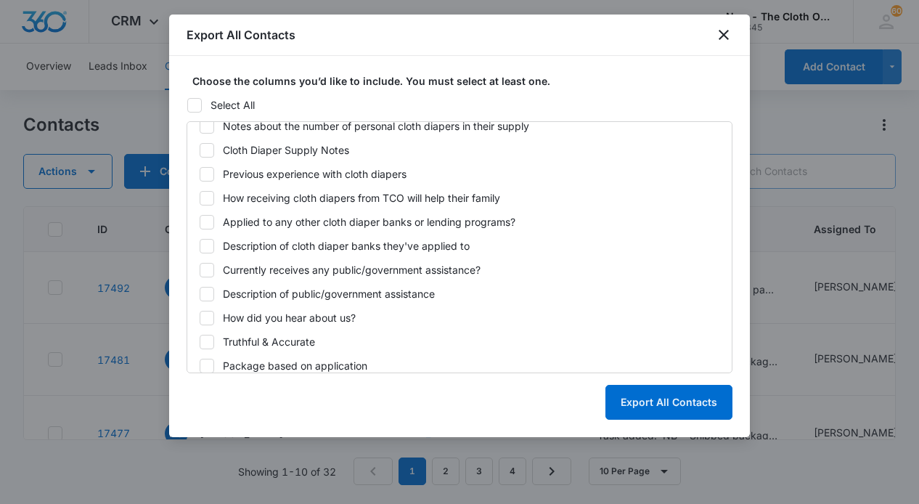
click at [205, 269] on icon at bounding box center [206, 270] width 13 height 13
click at [200, 269] on input "Currently receives any public/government assistance?" at bounding box center [199, 269] width 1 height 1
checkbox input "true"
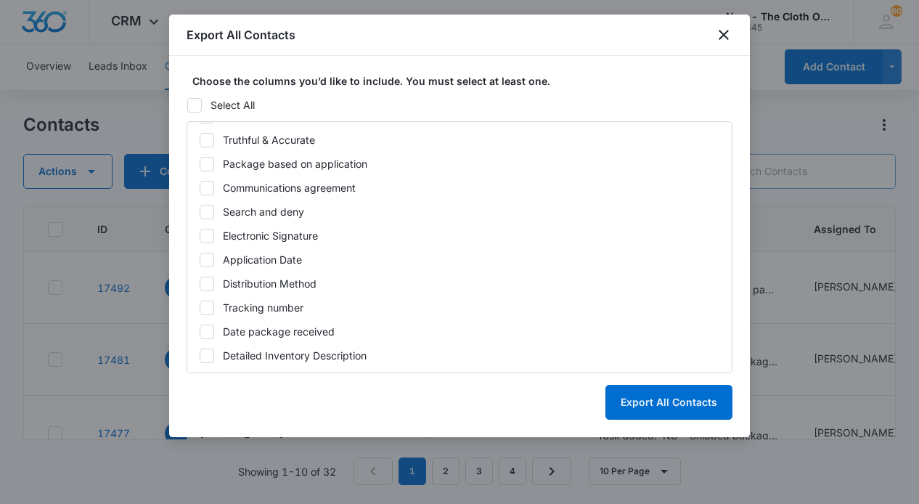
scroll to position [1534, 0]
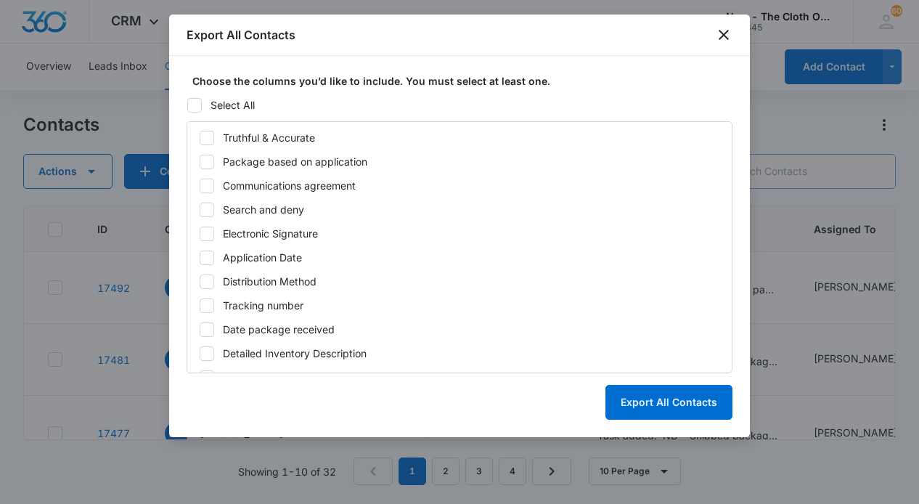
click at [209, 281] on icon at bounding box center [206, 281] width 13 height 13
click at [200, 281] on input "Distribution Method" at bounding box center [199, 281] width 1 height 1
checkbox input "true"
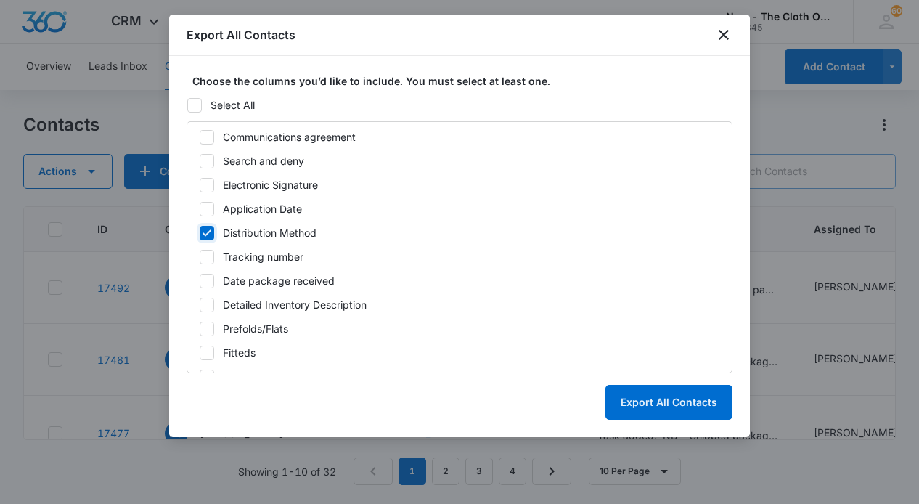
scroll to position [1583, 0]
click at [209, 279] on icon at bounding box center [207, 280] width 9 height 7
click at [200, 279] on input "Date package received" at bounding box center [199, 279] width 1 height 1
checkbox input "true"
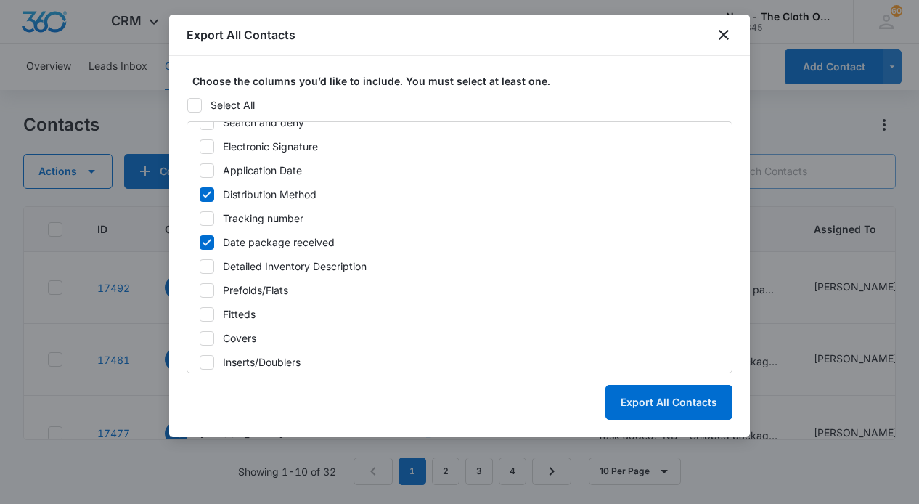
click at [208, 288] on icon at bounding box center [207, 290] width 9 height 7
click at [200, 290] on input "Prefolds/Flats" at bounding box center [199, 290] width 1 height 1
checkbox input "true"
click at [208, 318] on icon at bounding box center [206, 314] width 13 height 13
click at [200, 314] on input "Fitteds" at bounding box center [199, 314] width 1 height 1
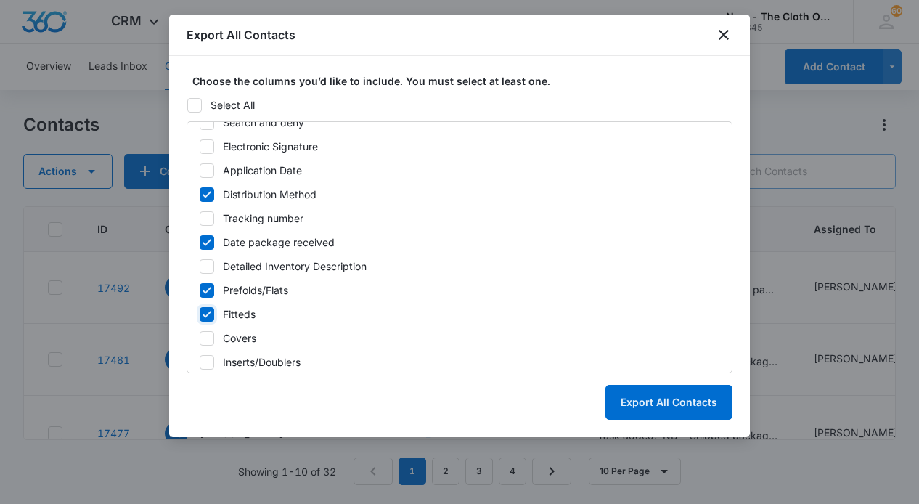
checkbox input "true"
click at [208, 337] on icon at bounding box center [207, 338] width 9 height 7
click at [200, 338] on input "Covers" at bounding box center [199, 338] width 1 height 1
checkbox input "true"
click at [208, 359] on icon at bounding box center [206, 362] width 13 height 13
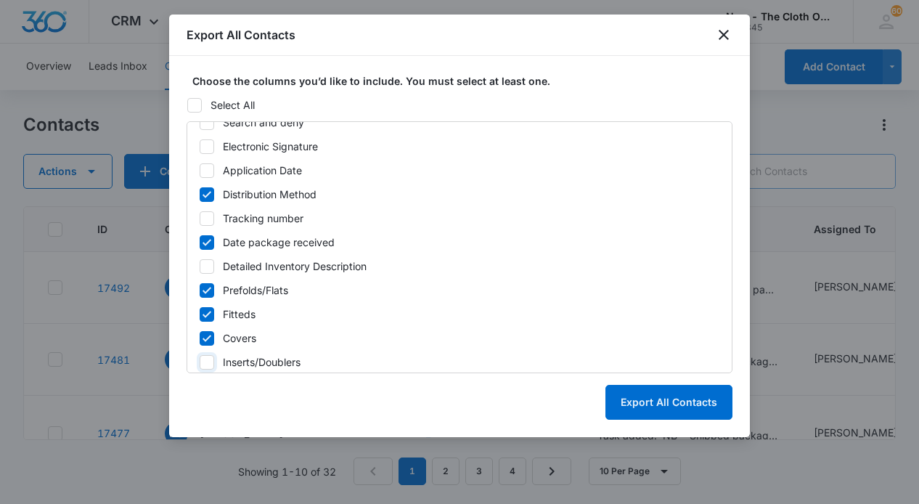
click at [200, 362] on input "Inserts/Doublers" at bounding box center [199, 362] width 1 height 1
checkbox input "true"
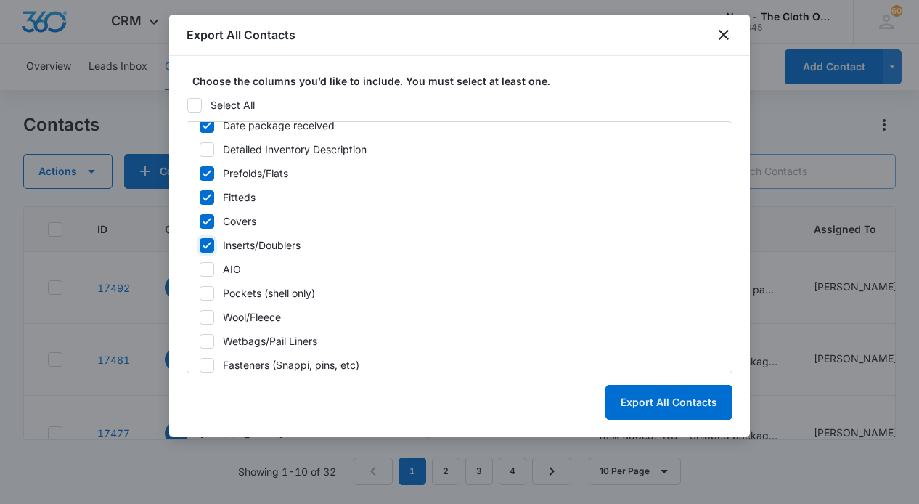
scroll to position [1758, 0]
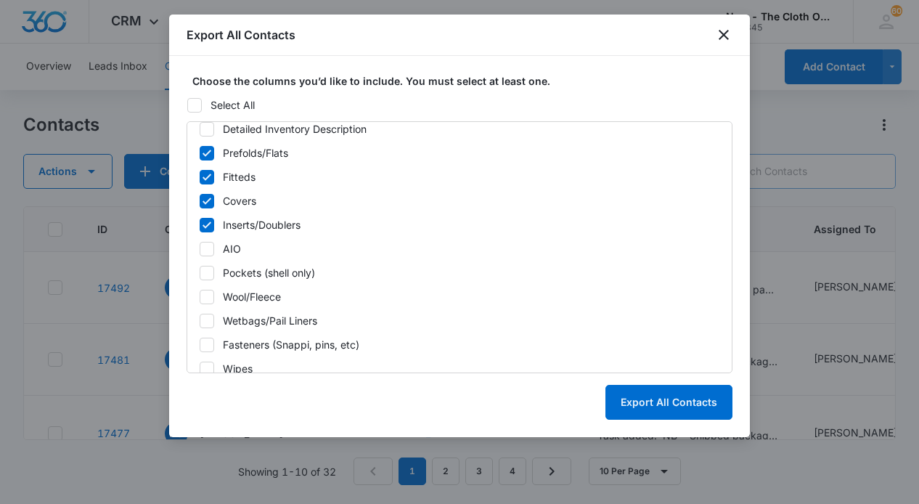
click at [205, 249] on icon at bounding box center [206, 248] width 13 height 13
click at [200, 249] on input "AIO" at bounding box center [199, 248] width 1 height 1
checkbox input "true"
click at [206, 273] on icon at bounding box center [207, 272] width 9 height 7
click at [200, 273] on input "Pockets (shell only)" at bounding box center [199, 272] width 1 height 1
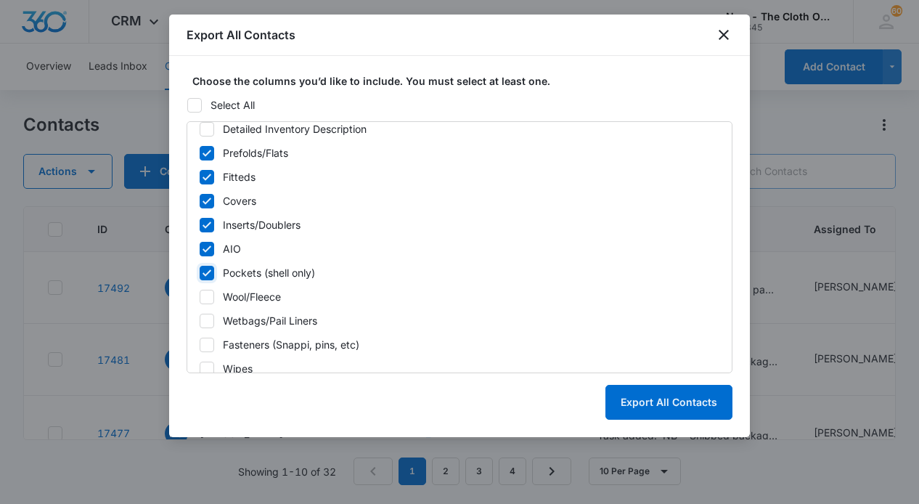
checkbox input "true"
click at [206, 303] on icon at bounding box center [206, 296] width 13 height 13
click at [200, 297] on input "Wool/Fleece" at bounding box center [199, 296] width 1 height 1
checkbox input "true"
click at [207, 322] on icon at bounding box center [206, 320] width 13 height 13
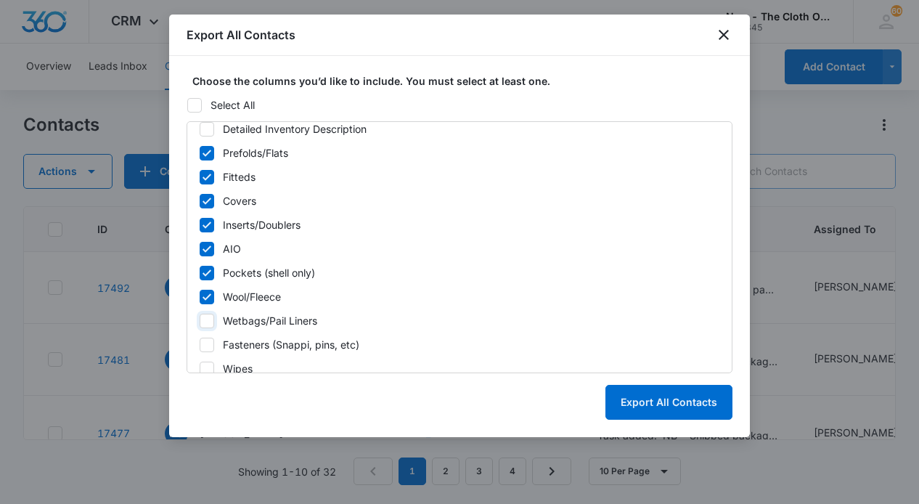
click at [200, 321] on input "Wetbags/Pail Liners" at bounding box center [199, 320] width 1 height 1
checkbox input "true"
click at [207, 345] on icon at bounding box center [207, 344] width 9 height 7
click at [200, 345] on input "Fasteners (Snappi, pins, etc)" at bounding box center [199, 344] width 1 height 1
checkbox input "true"
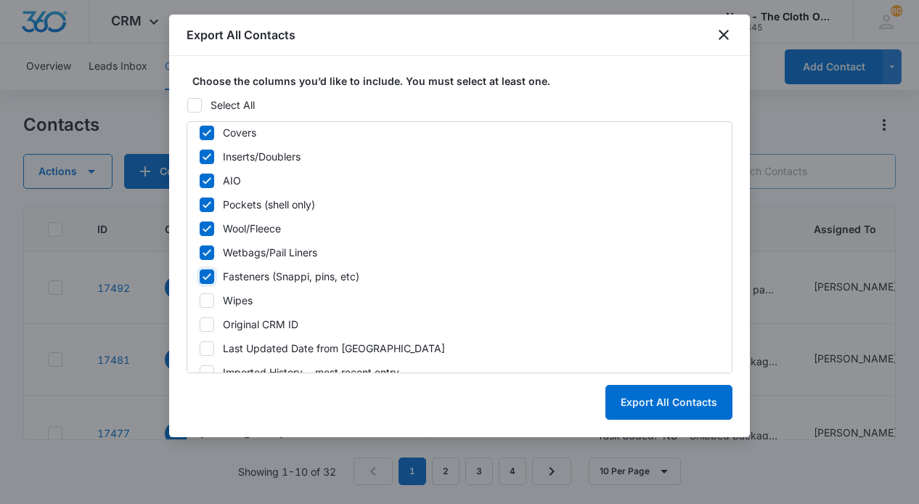
scroll to position [1829, 0]
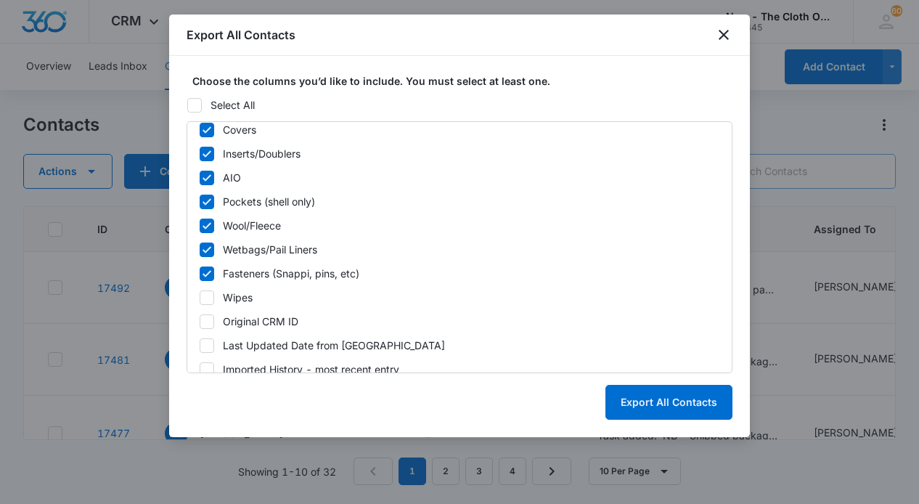
click at [205, 295] on icon at bounding box center [206, 297] width 13 height 13
click at [200, 297] on input "Wipes" at bounding box center [199, 297] width 1 height 1
checkbox input "true"
click at [670, 403] on button "Export All Contacts" at bounding box center [668, 402] width 127 height 35
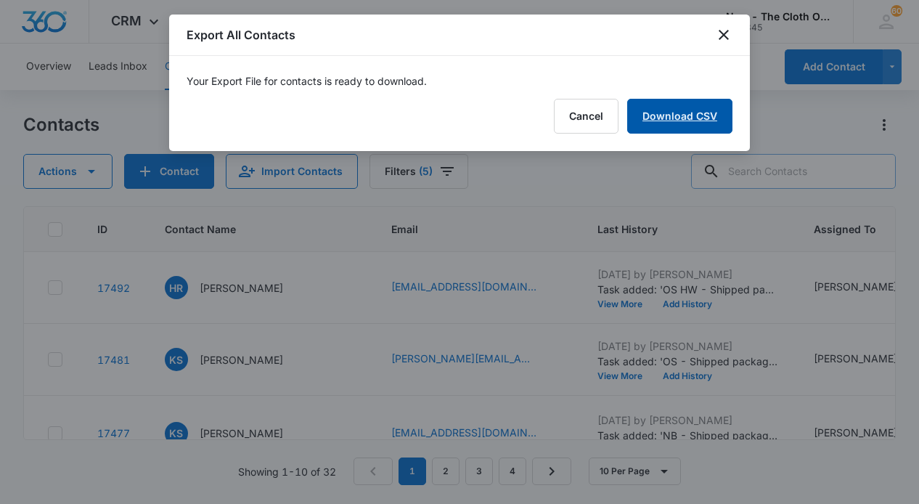
click at [674, 120] on link "Download CSV" at bounding box center [679, 116] width 105 height 35
click at [714, 113] on button "Finish" at bounding box center [702, 116] width 61 height 35
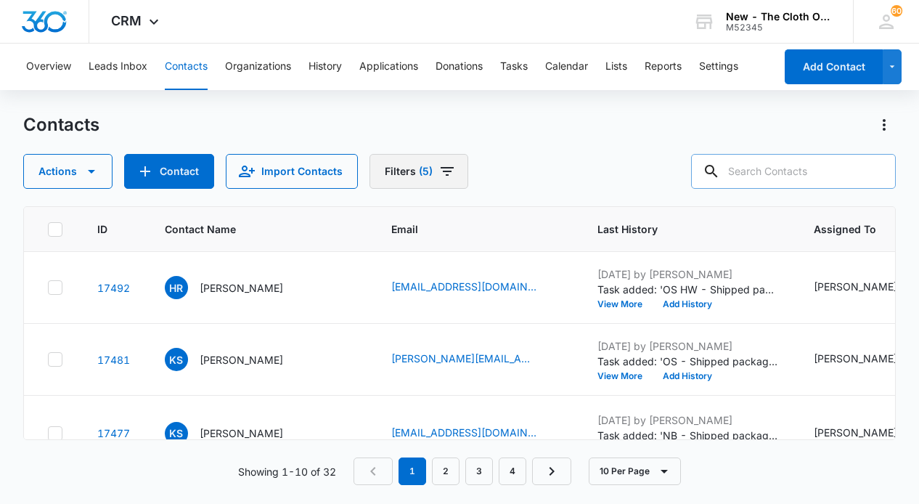
click at [433, 176] on button "Filters (5)" at bounding box center [419, 171] width 99 height 35
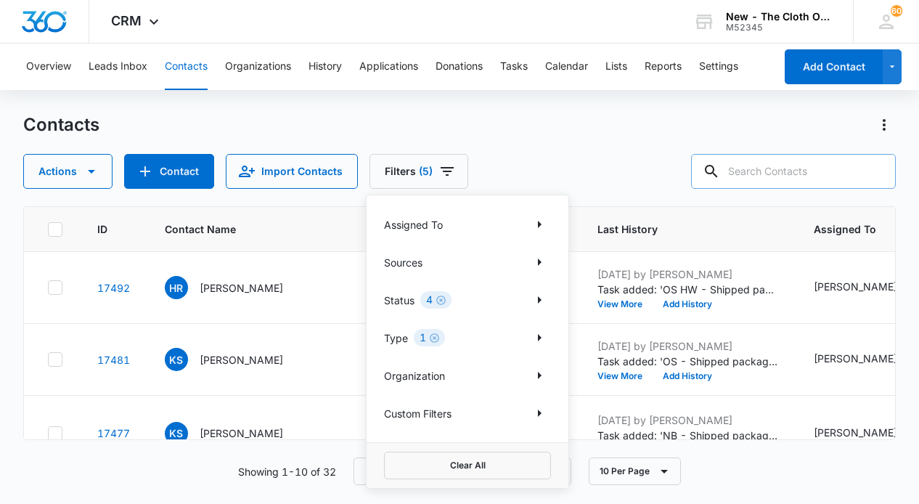
click at [511, 338] on div "Type 1" at bounding box center [467, 337] width 167 height 23
click at [539, 338] on icon "Show Type filters" at bounding box center [540, 337] width 4 height 7
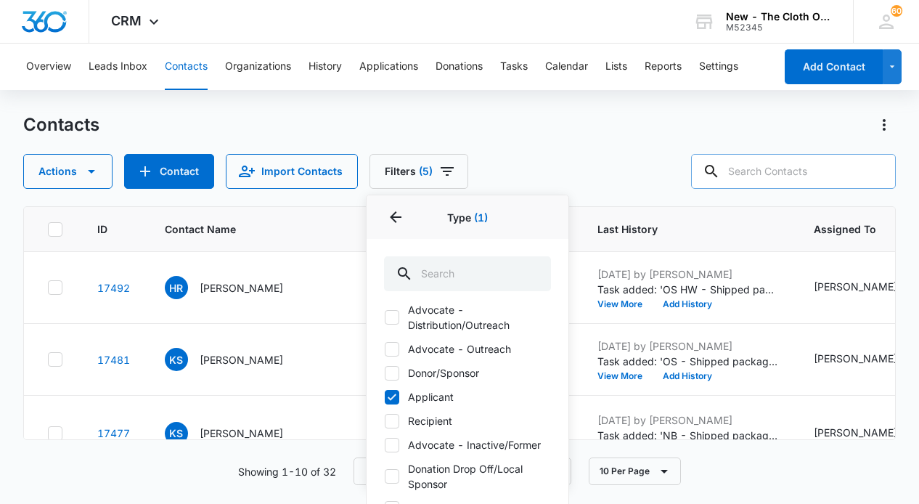
scroll to position [64, 0]
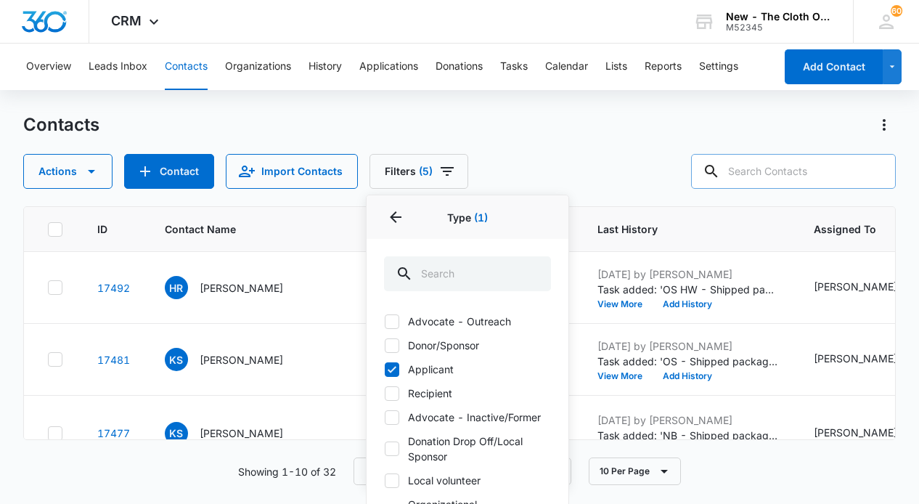
click at [396, 393] on icon at bounding box center [391, 393] width 13 height 13
click at [385, 393] on input "Recipient" at bounding box center [384, 393] width 1 height 1
checkbox input "true"
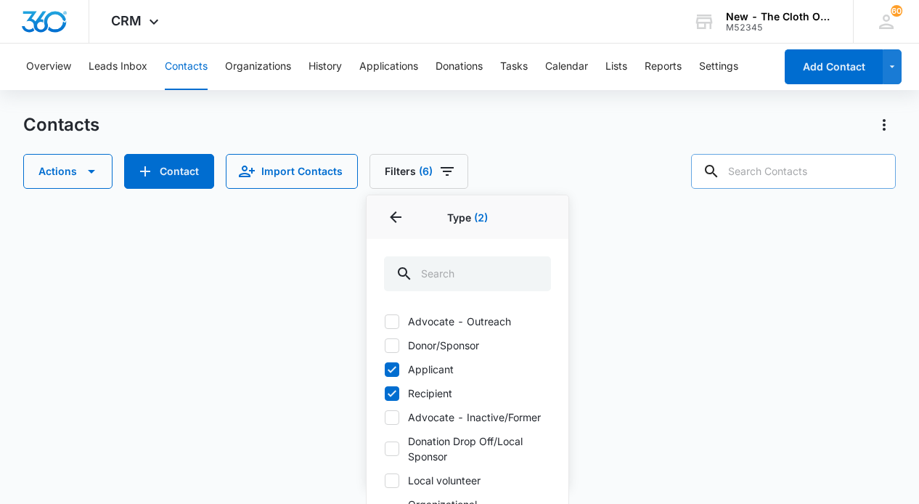
click at [393, 366] on icon at bounding box center [391, 369] width 13 height 13
click at [385, 369] on input "Applicant" at bounding box center [384, 369] width 1 height 1
checkbox input "false"
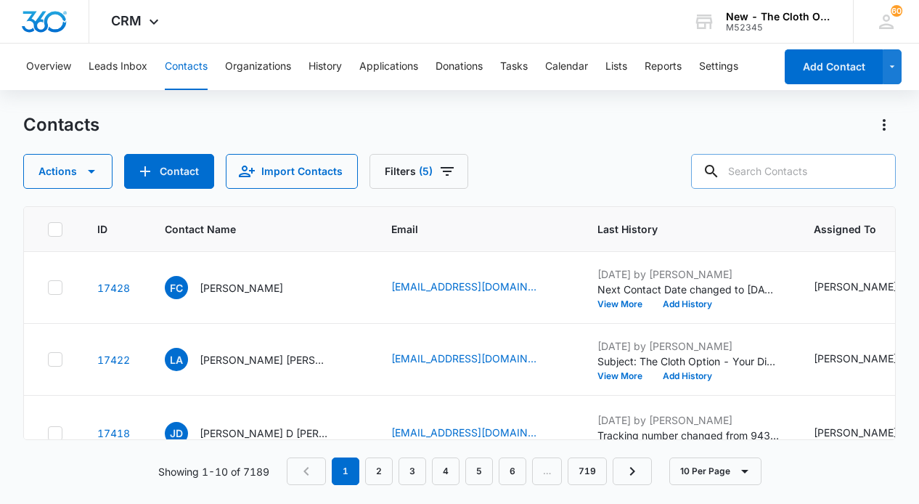
click at [588, 148] on div "Contacts Actions Contact Import Contacts Filters (5)" at bounding box center [459, 150] width 873 height 75
click at [885, 126] on icon "Actions" at bounding box center [884, 124] width 17 height 17
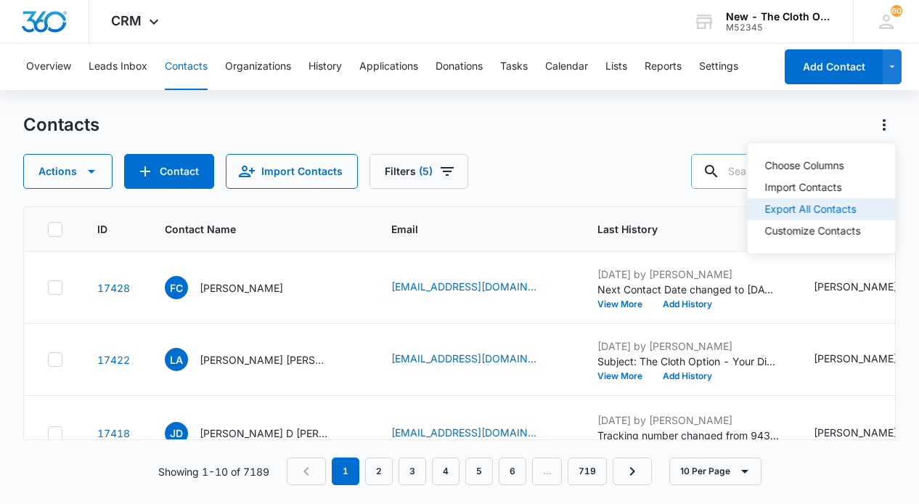
click at [816, 204] on div "Export All Contacts" at bounding box center [813, 209] width 96 height 10
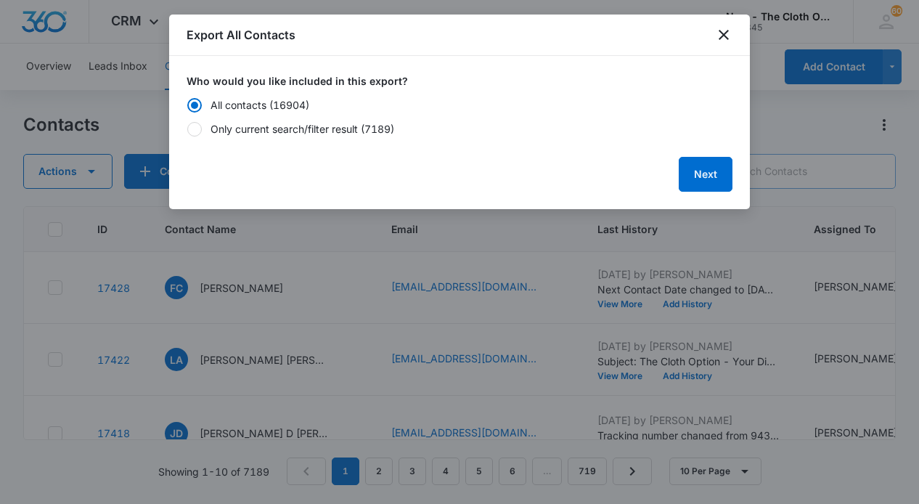
click at [193, 128] on div at bounding box center [194, 129] width 15 height 15
click at [187, 128] on input "Only current search/filter result (7189)" at bounding box center [187, 128] width 1 height 1
radio input "false"
radio input "true"
click at [685, 175] on button "Next" at bounding box center [706, 174] width 54 height 35
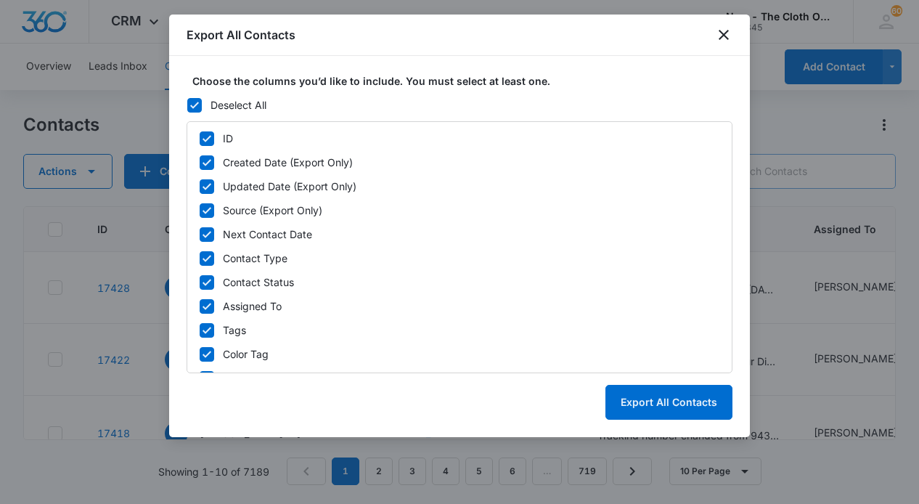
click at [196, 108] on icon at bounding box center [194, 105] width 13 height 13
click at [187, 105] on input "Deselect All" at bounding box center [187, 105] width 1 height 1
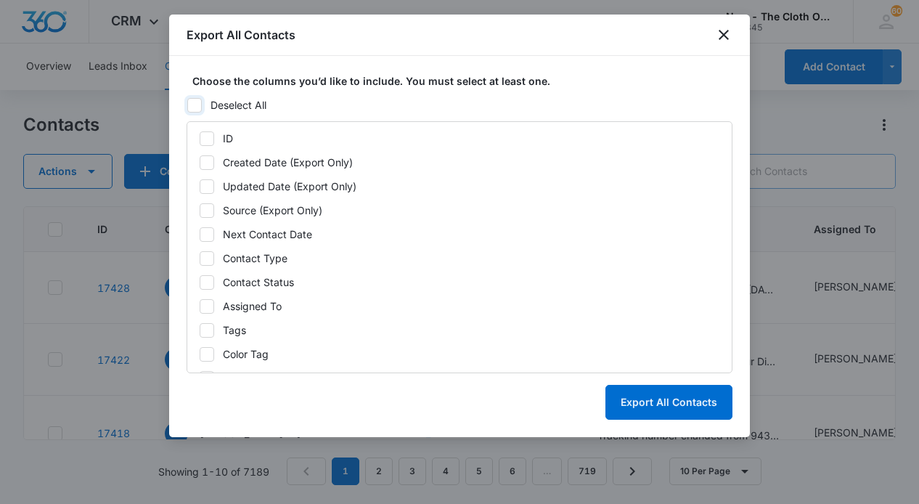
checkbox input "false"
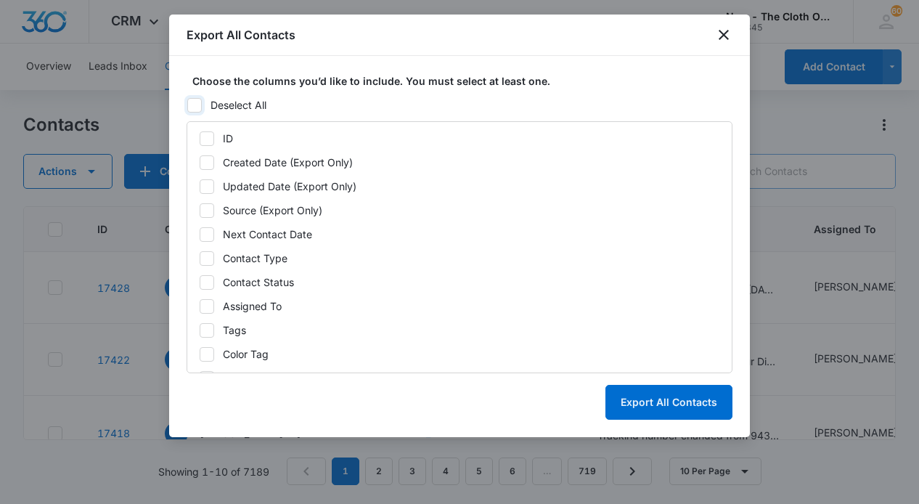
checkbox input "false"
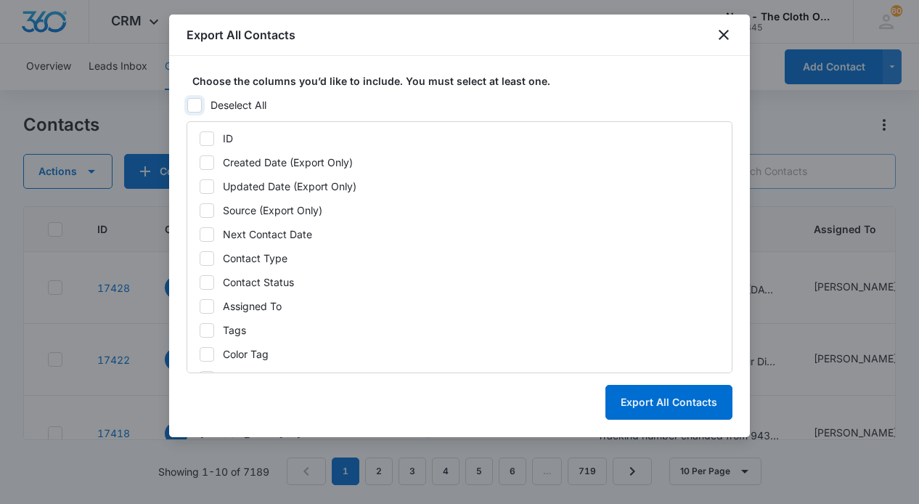
checkbox input "false"
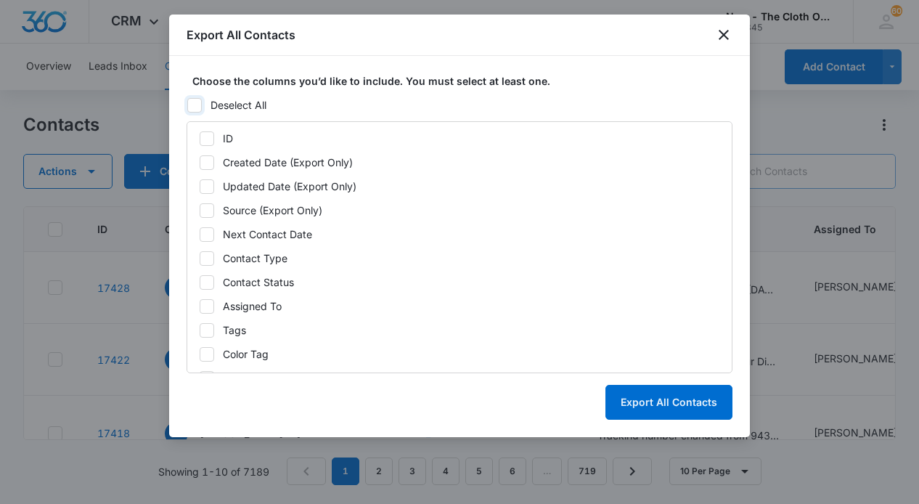
checkbox input "false"
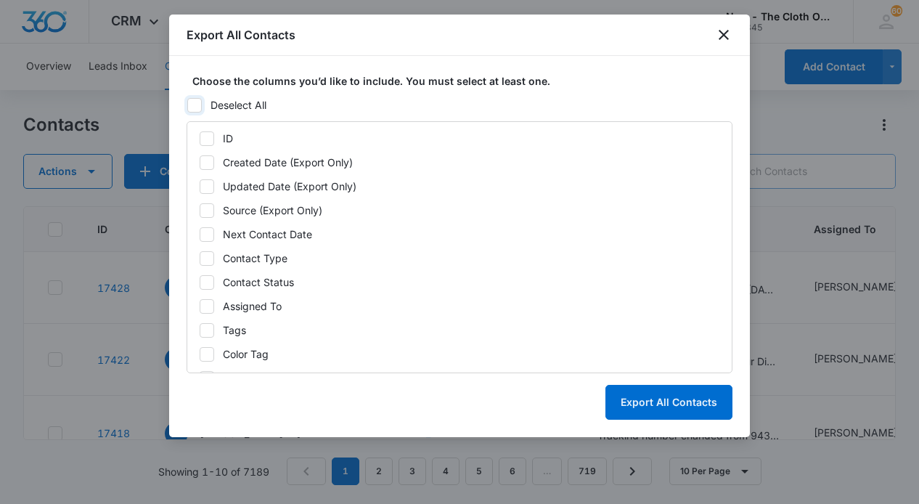
checkbox input "false"
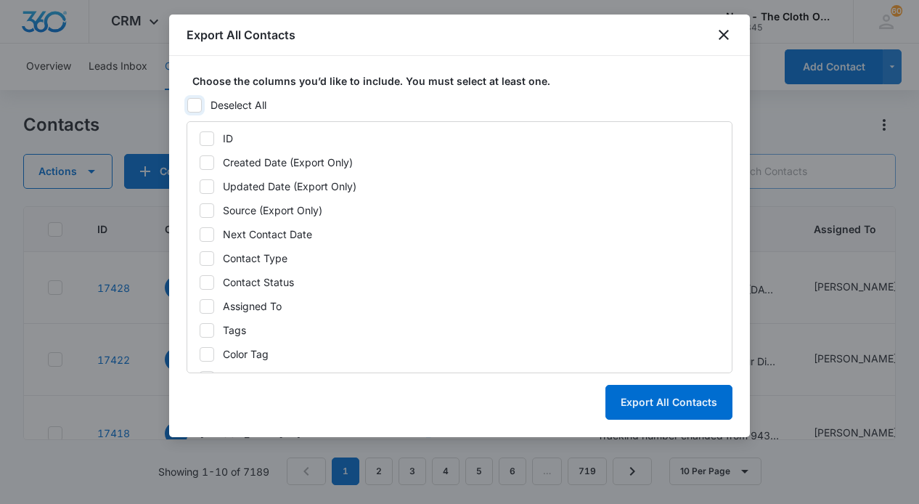
checkbox input "false"
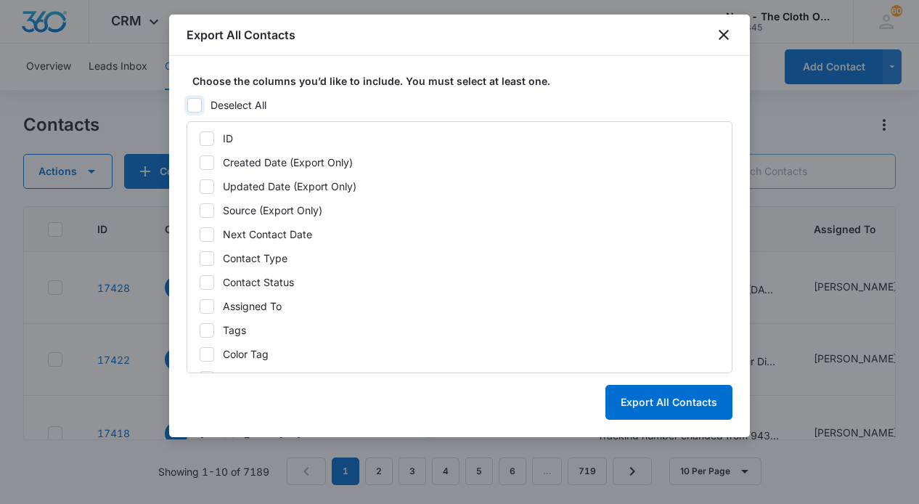
checkbox input "false"
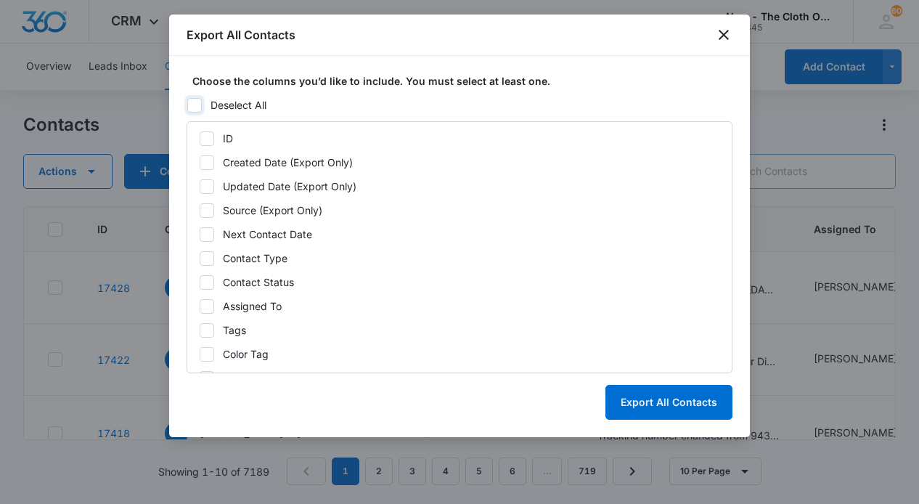
checkbox input "false"
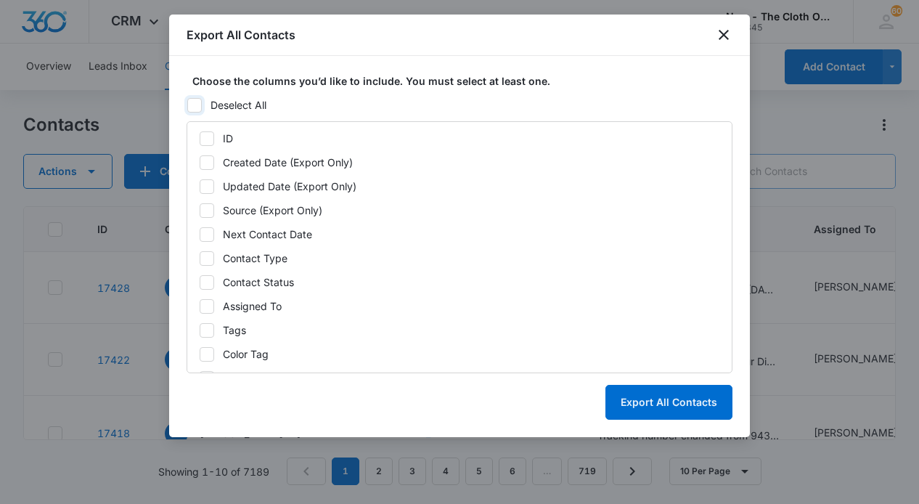
checkbox input "false"
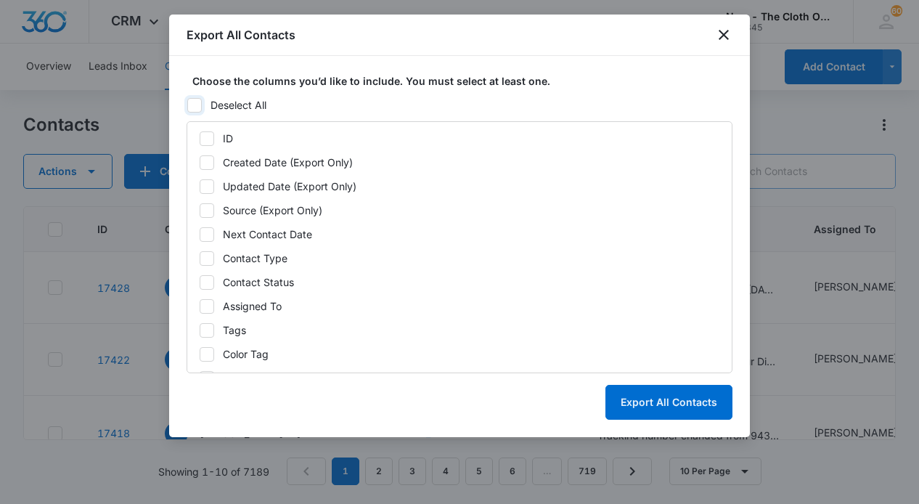
checkbox input "false"
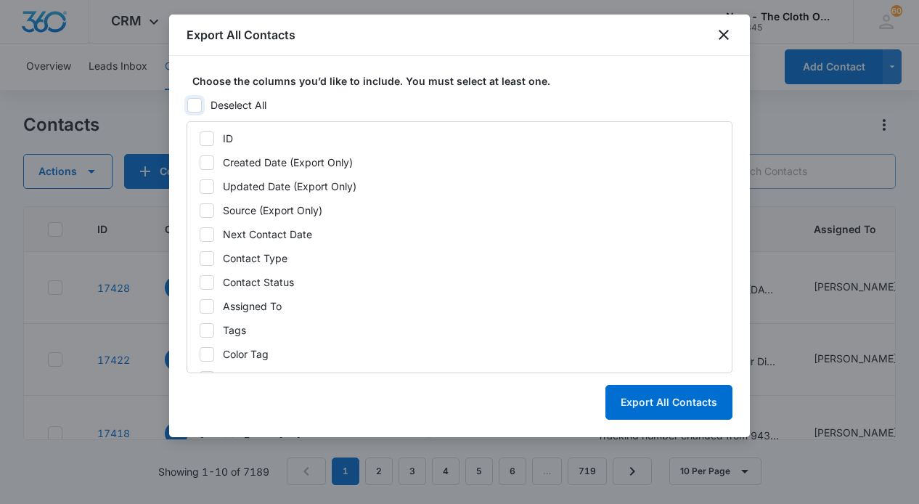
checkbox input "false"
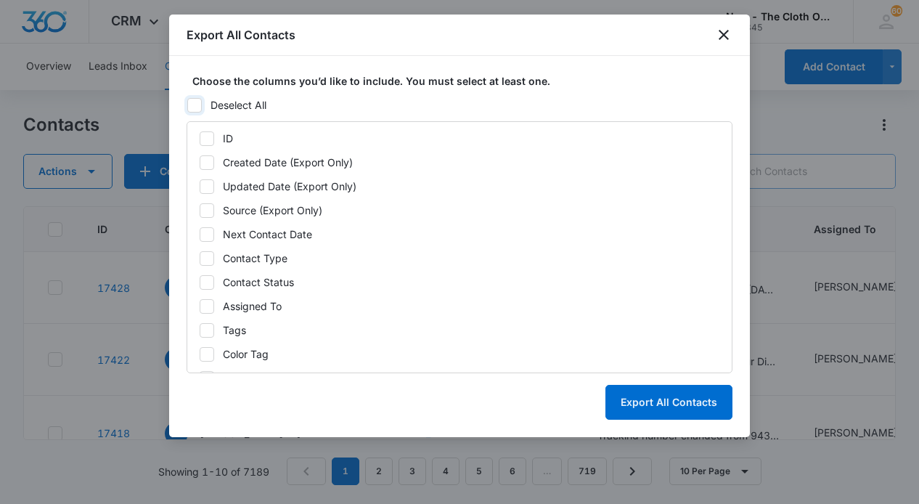
checkbox input "false"
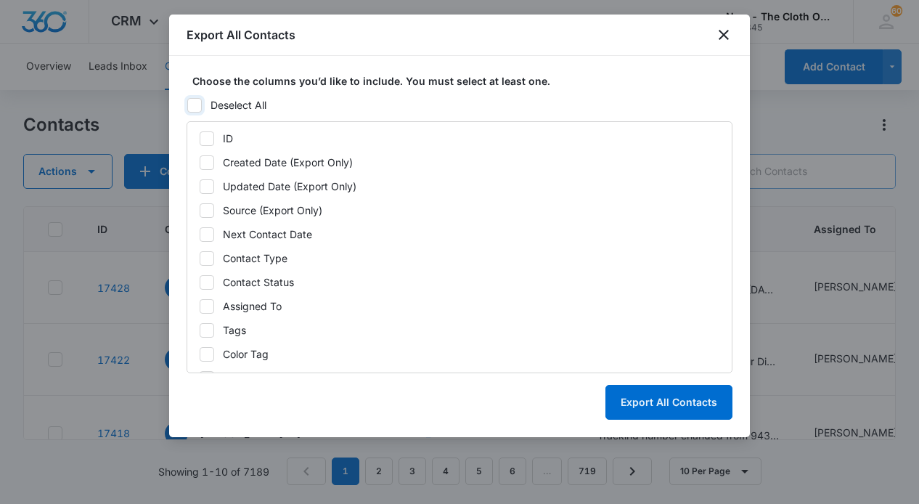
checkbox input "false"
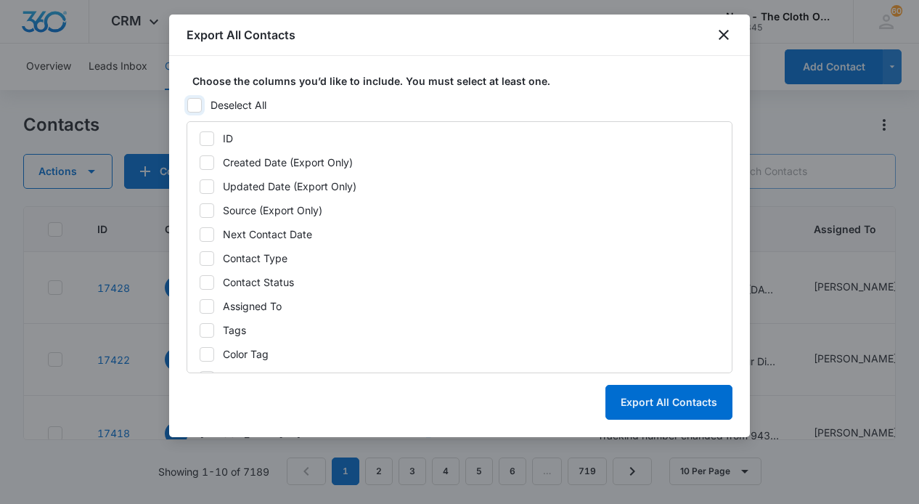
checkbox input "false"
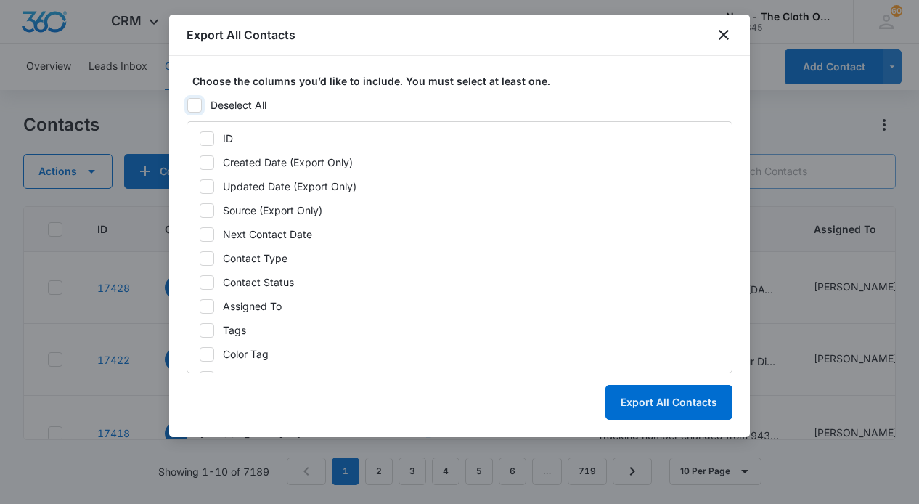
checkbox input "false"
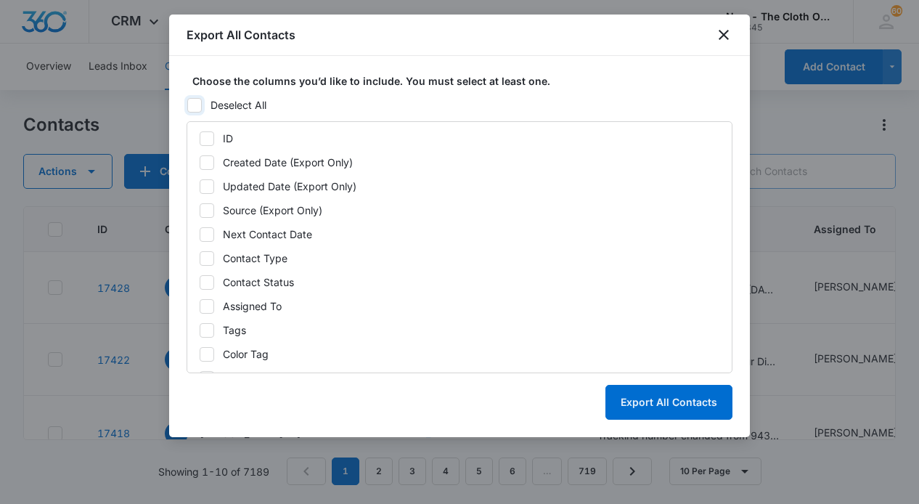
checkbox input "false"
click at [203, 139] on icon at bounding box center [206, 138] width 13 height 13
click at [200, 139] on input "ID" at bounding box center [199, 138] width 1 height 1
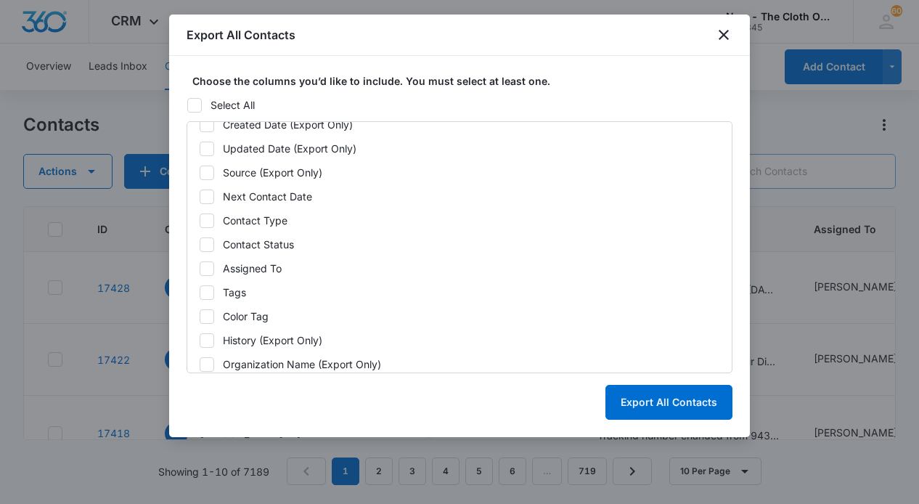
scroll to position [44, 0]
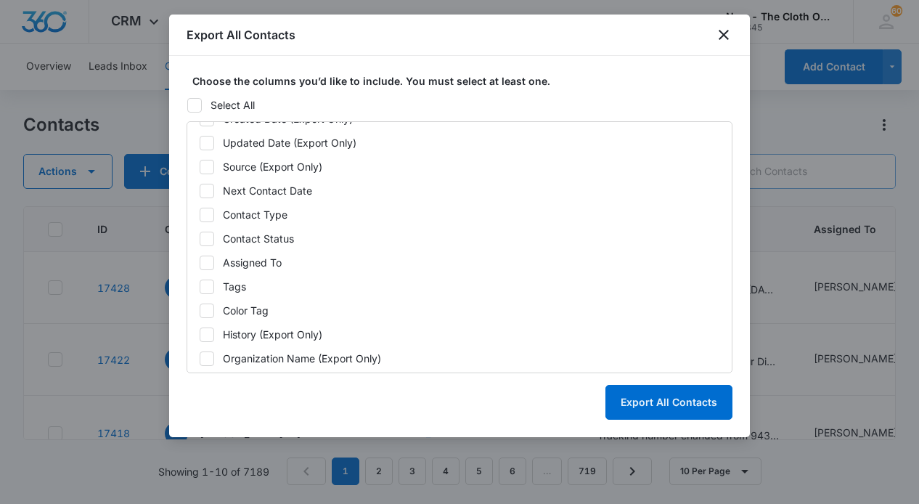
click at [207, 216] on icon at bounding box center [207, 214] width 9 height 7
click at [200, 215] on input "Contact Type" at bounding box center [199, 214] width 1 height 1
click at [207, 240] on icon at bounding box center [206, 238] width 13 height 13
click at [200, 239] on input "Contact Status" at bounding box center [199, 238] width 1 height 1
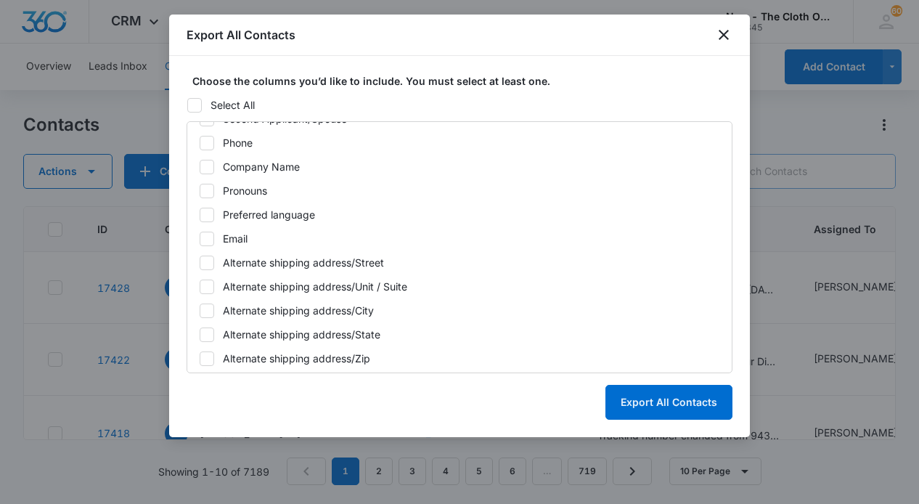
scroll to position [362, 0]
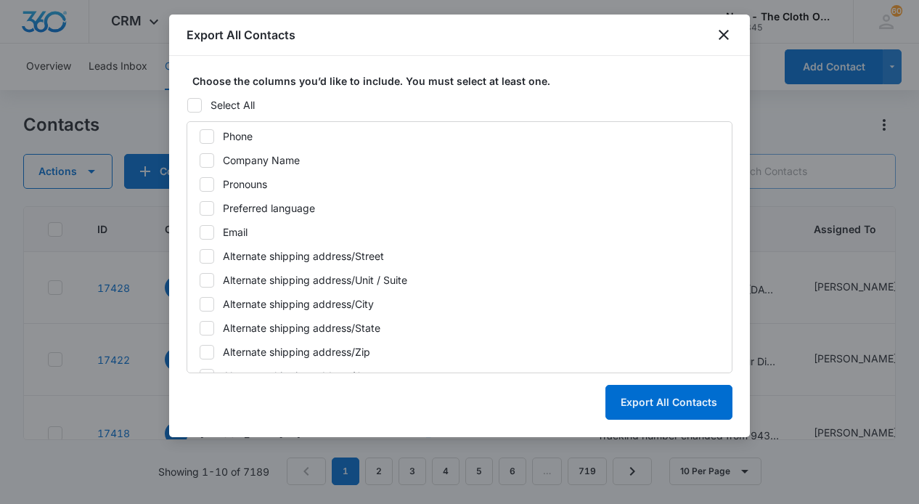
click at [206, 231] on icon at bounding box center [206, 232] width 13 height 13
click at [200, 232] on input "Email" at bounding box center [199, 232] width 1 height 1
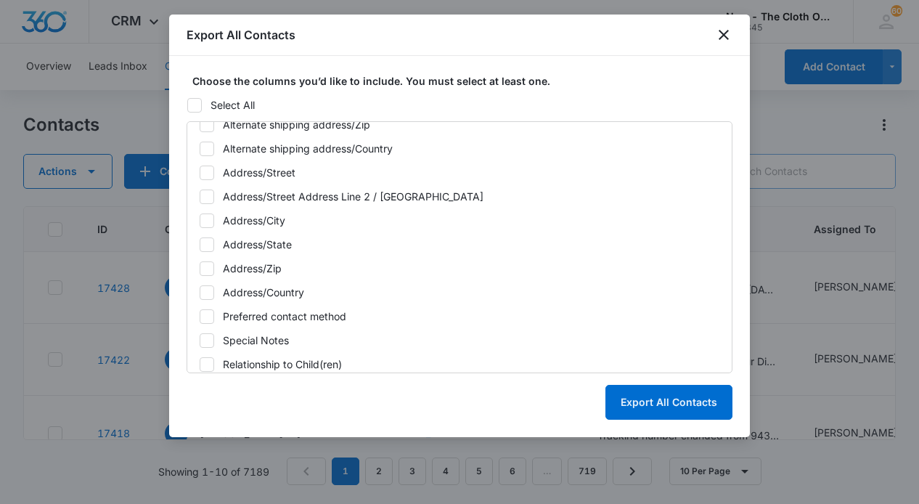
scroll to position [589, 0]
click at [206, 240] on icon at bounding box center [206, 243] width 13 height 13
click at [200, 243] on input "Address/State" at bounding box center [199, 243] width 1 height 1
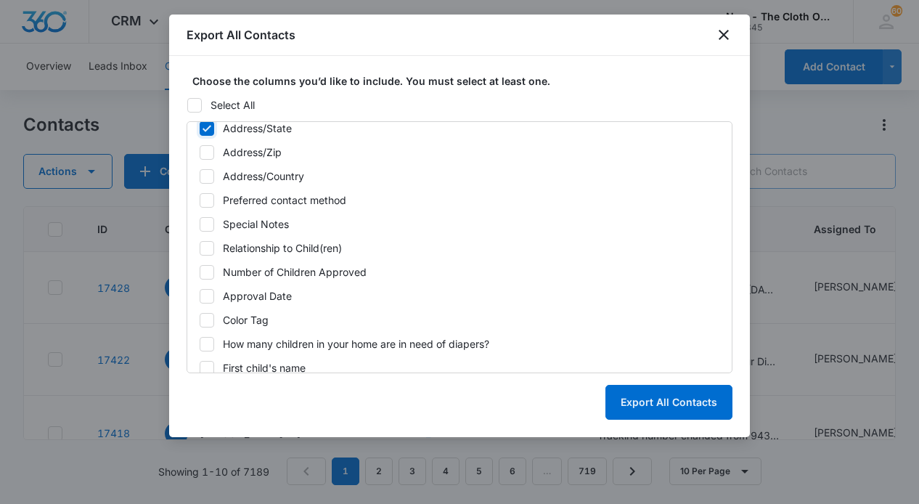
scroll to position [706, 0]
click at [205, 270] on icon at bounding box center [206, 271] width 13 height 13
click at [200, 271] on input "Number of Children Approved" at bounding box center [199, 271] width 1 height 1
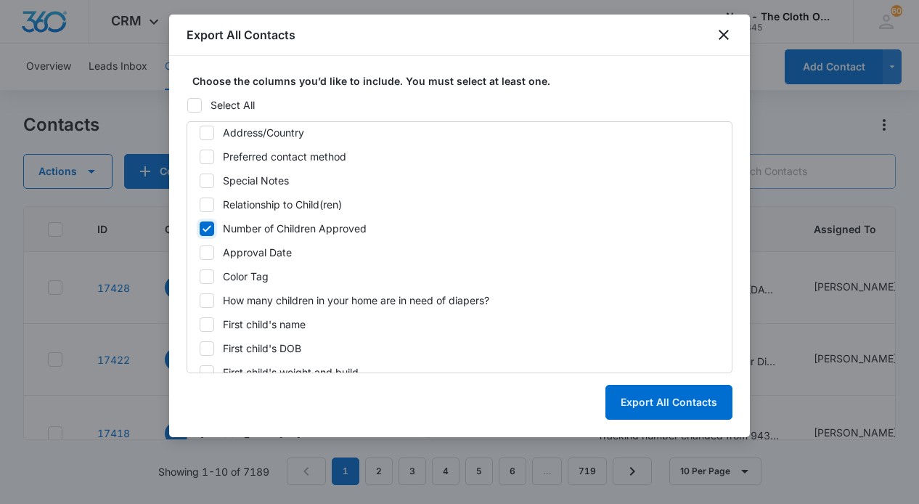
scroll to position [750, 0]
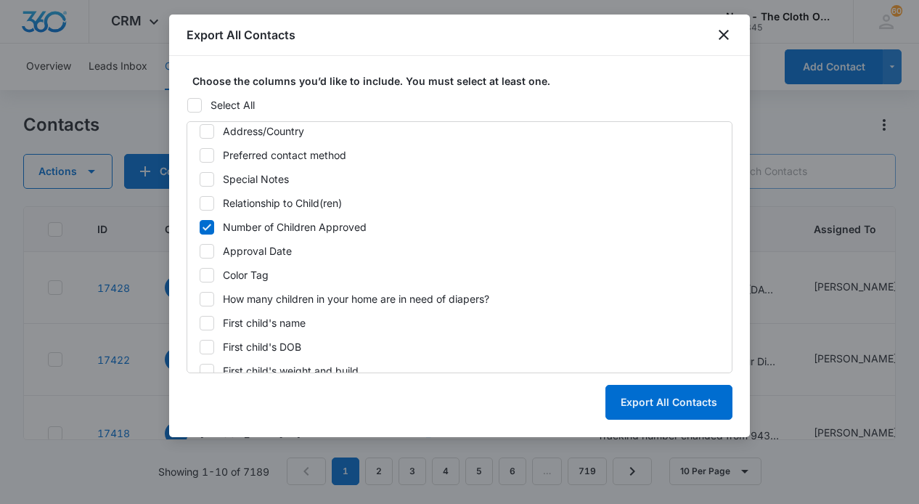
click at [204, 247] on icon at bounding box center [206, 251] width 13 height 13
click at [200, 250] on input "Approval Date" at bounding box center [199, 250] width 1 height 1
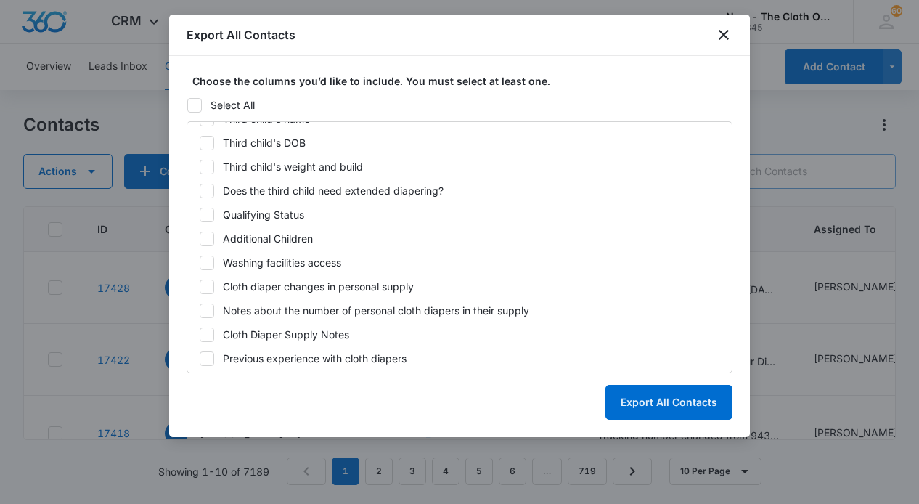
scroll to position [1152, 0]
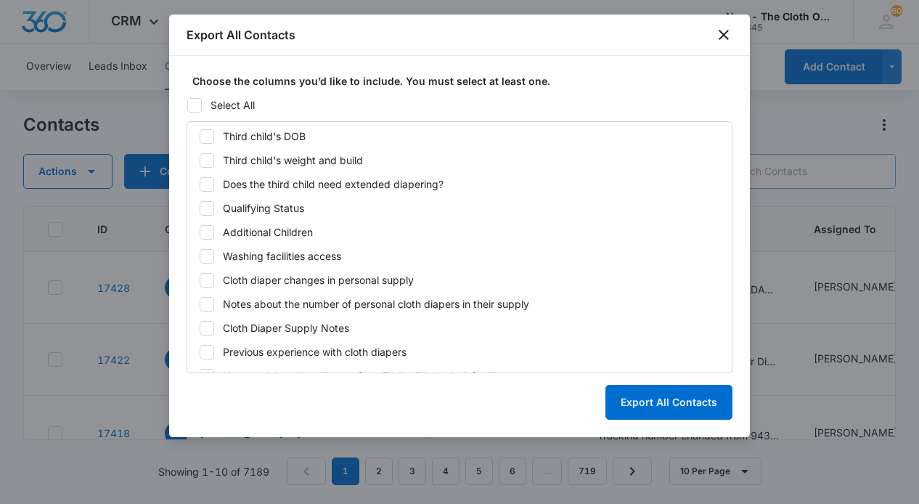
click at [205, 252] on icon at bounding box center [206, 256] width 13 height 13
click at [200, 256] on input "Washing facilities access" at bounding box center [199, 256] width 1 height 1
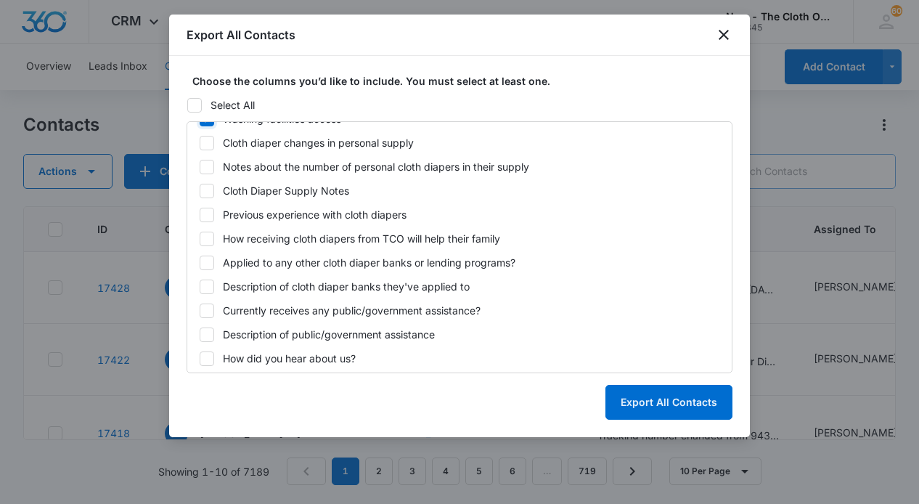
scroll to position [1297, 0]
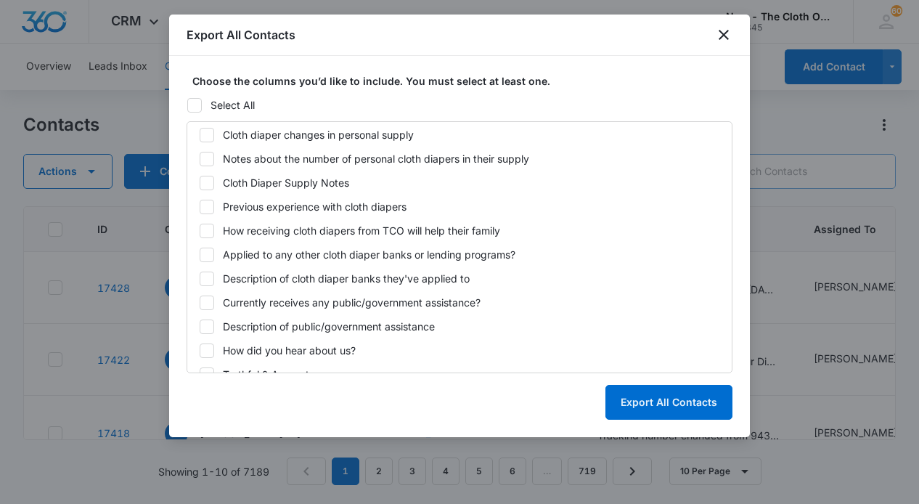
click at [206, 306] on icon at bounding box center [206, 302] width 13 height 13
click at [200, 303] on input "Currently receives any public/government assistance?" at bounding box center [199, 302] width 1 height 1
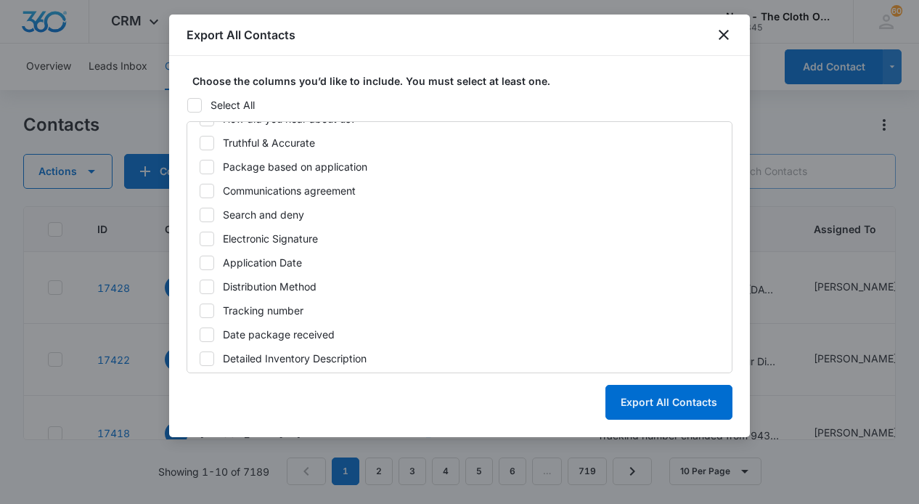
scroll to position [1551, 0]
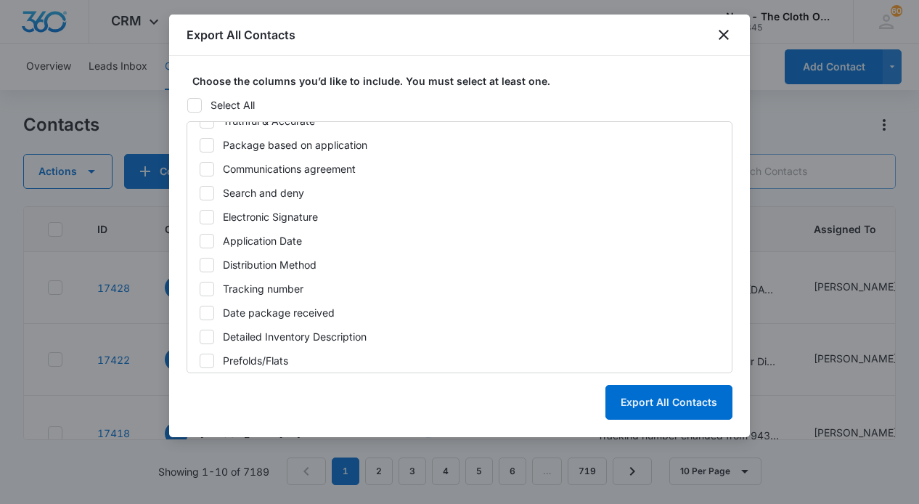
click at [208, 261] on icon at bounding box center [206, 264] width 13 height 13
click at [200, 264] on input "Distribution Method" at bounding box center [199, 264] width 1 height 1
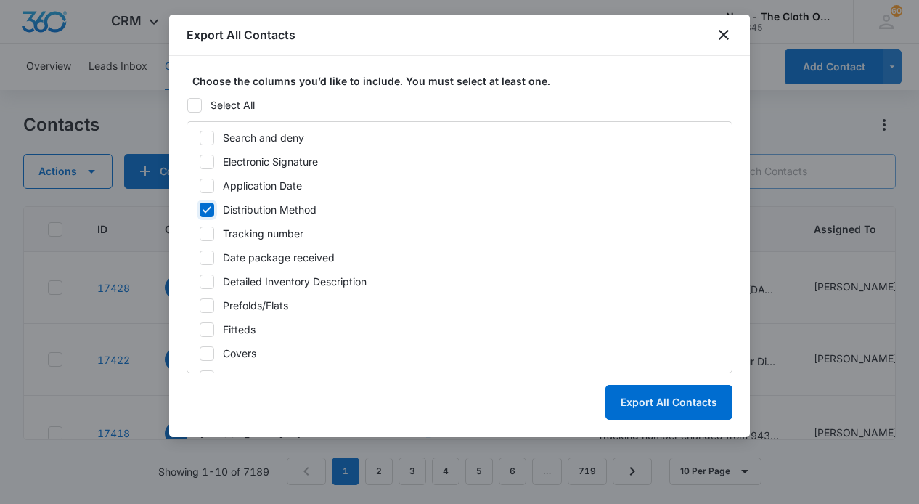
scroll to position [1609, 0]
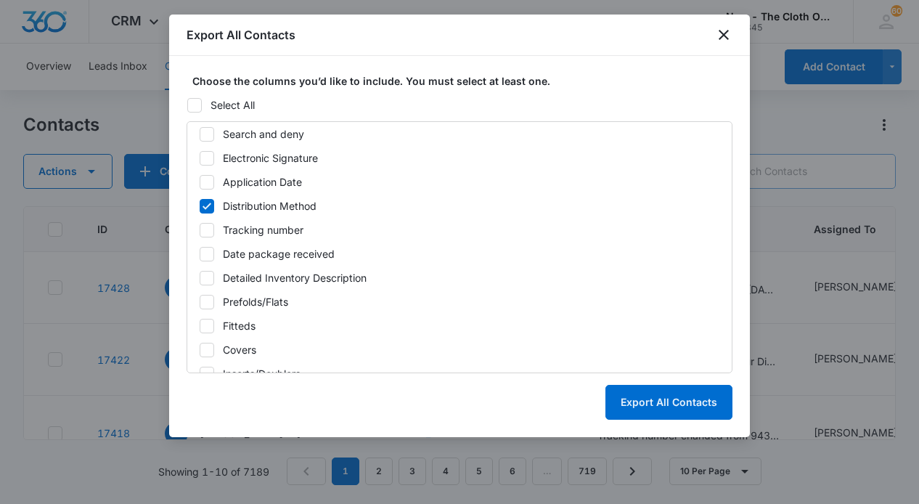
click at [208, 251] on icon at bounding box center [206, 254] width 13 height 13
click at [200, 253] on input "Date package received" at bounding box center [199, 253] width 1 height 1
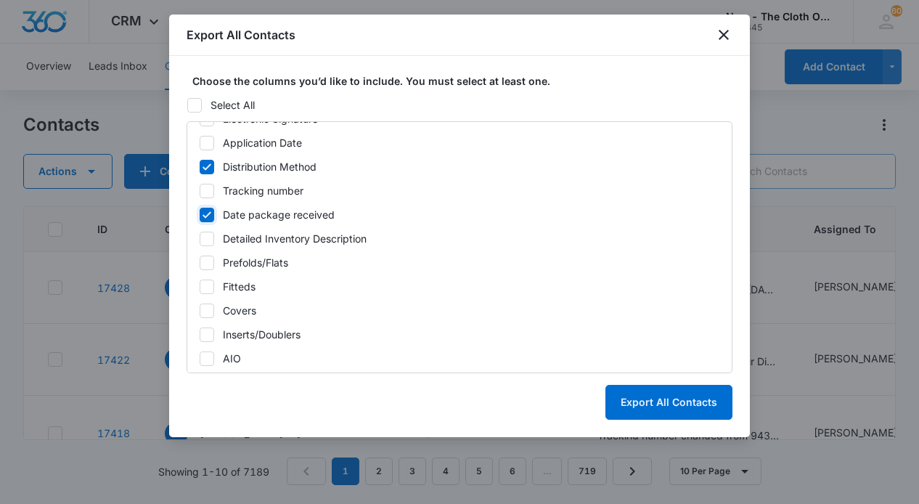
scroll to position [1673, 0]
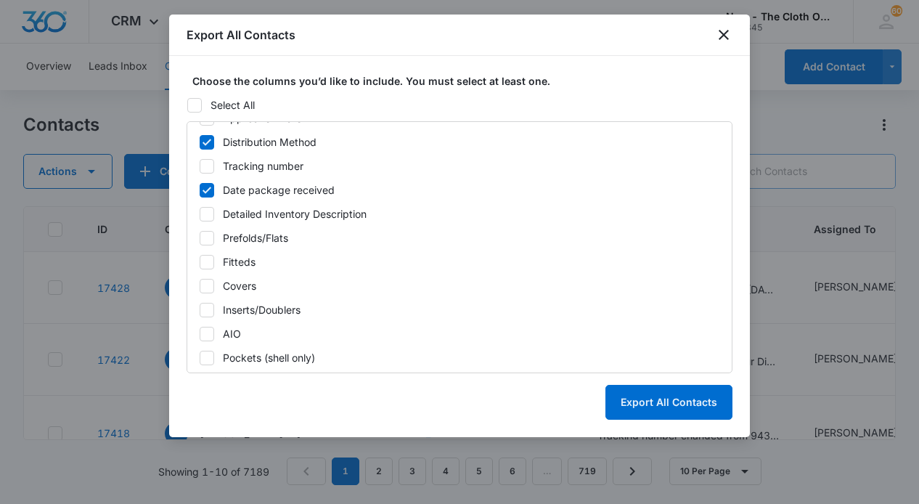
click at [206, 235] on icon at bounding box center [206, 238] width 13 height 13
click at [200, 237] on input "Prefolds/Flats" at bounding box center [199, 237] width 1 height 1
click at [206, 253] on div "ID Created Date (Export Only) Updated Date (Export Only) Source (Export Only) N…" at bounding box center [460, 247] width 546 height 252
click at [206, 264] on icon at bounding box center [207, 261] width 9 height 7
click at [200, 262] on input "Fitteds" at bounding box center [199, 261] width 1 height 1
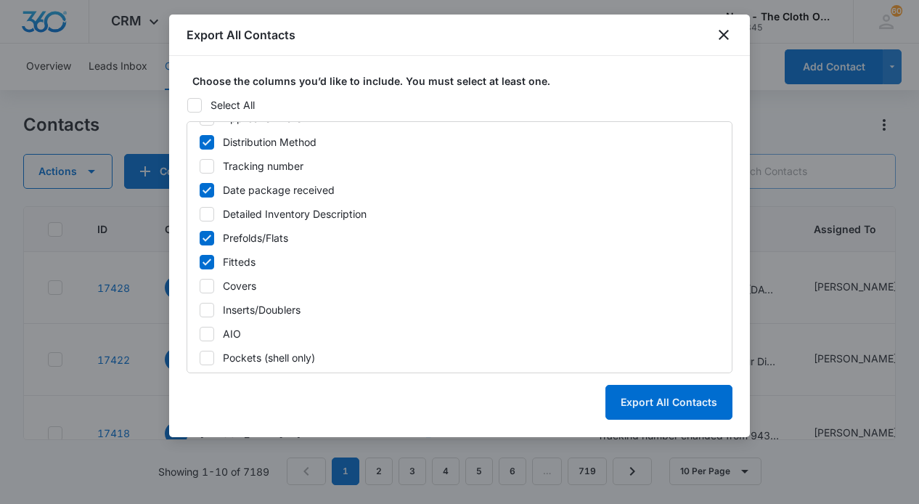
click at [206, 289] on icon at bounding box center [206, 285] width 13 height 13
click at [200, 286] on input "Covers" at bounding box center [199, 285] width 1 height 1
click at [206, 310] on icon at bounding box center [207, 309] width 9 height 7
click at [200, 310] on input "Inserts/Doublers" at bounding box center [199, 309] width 1 height 1
click at [206, 330] on icon at bounding box center [206, 333] width 13 height 13
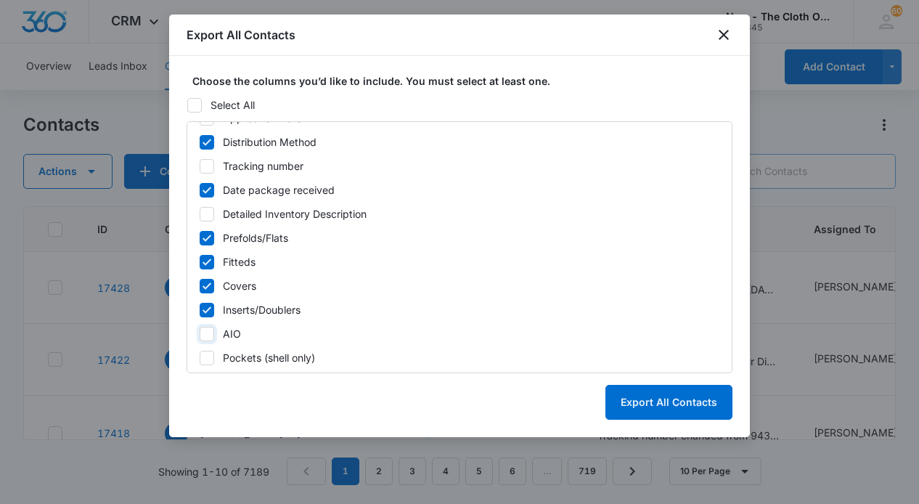
click at [200, 333] on input "AIO" at bounding box center [199, 333] width 1 height 1
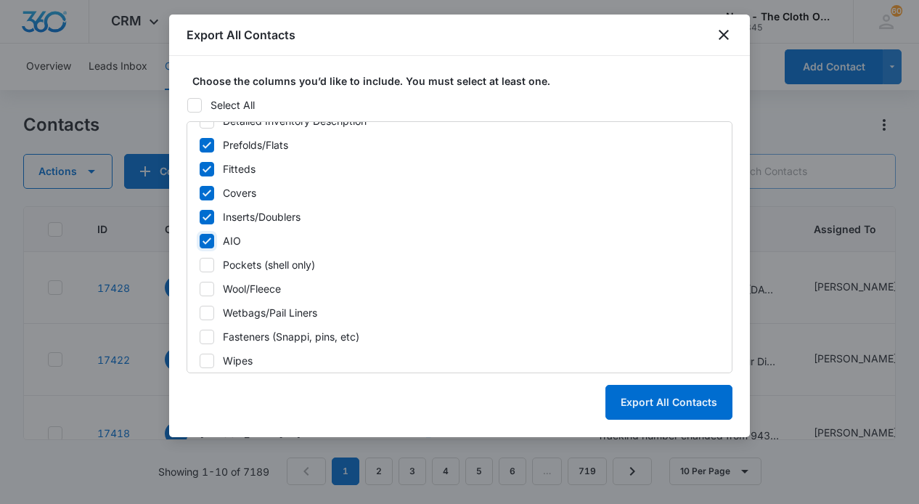
scroll to position [1767, 0]
click at [203, 263] on icon at bounding box center [206, 264] width 13 height 13
click at [200, 264] on input "Pockets (shell only)" at bounding box center [199, 264] width 1 height 1
click at [208, 289] on icon at bounding box center [206, 288] width 13 height 13
click at [200, 288] on input "Wool/Fleece" at bounding box center [199, 287] width 1 height 1
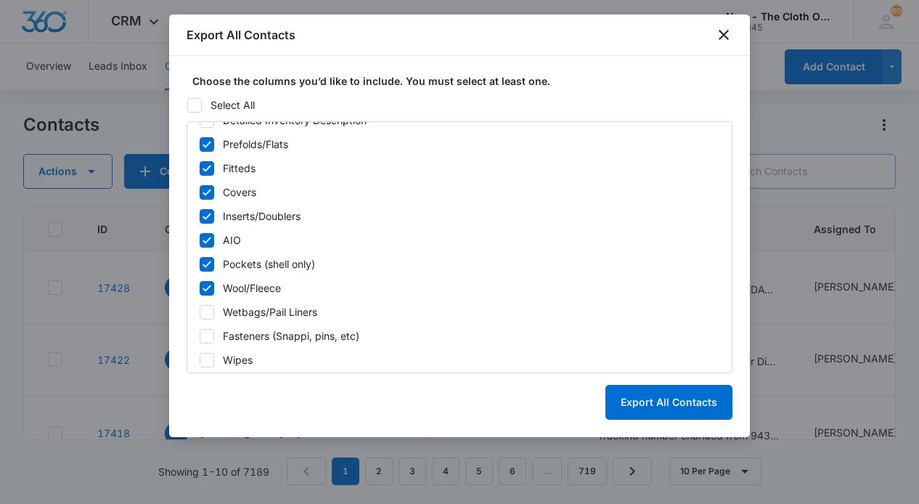
click at [208, 311] on icon at bounding box center [207, 312] width 9 height 7
click at [200, 311] on input "Wetbags/Pail Liners" at bounding box center [199, 311] width 1 height 1
click at [212, 341] on icon at bounding box center [206, 336] width 13 height 13
click at [200, 336] on input "Fasteners (Snappi, pins, etc)" at bounding box center [199, 335] width 1 height 1
click at [212, 359] on icon at bounding box center [206, 360] width 13 height 13
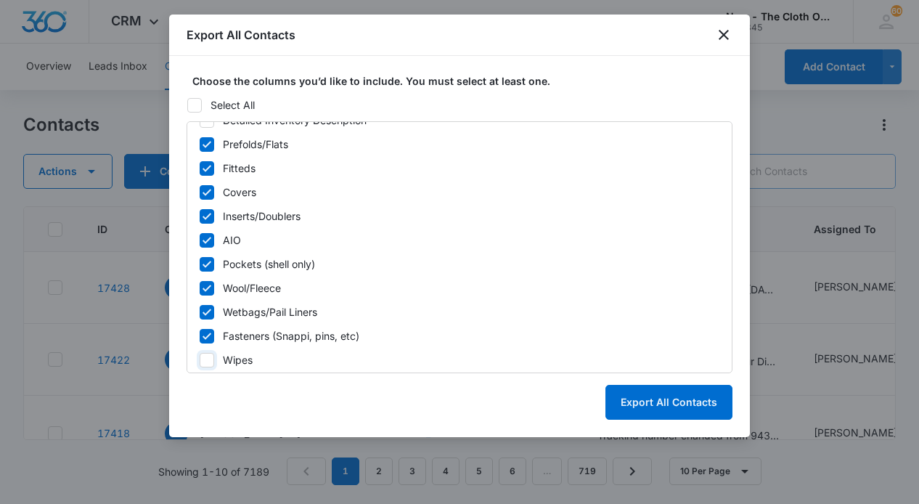
click at [200, 359] on input "Wipes" at bounding box center [199, 359] width 1 height 1
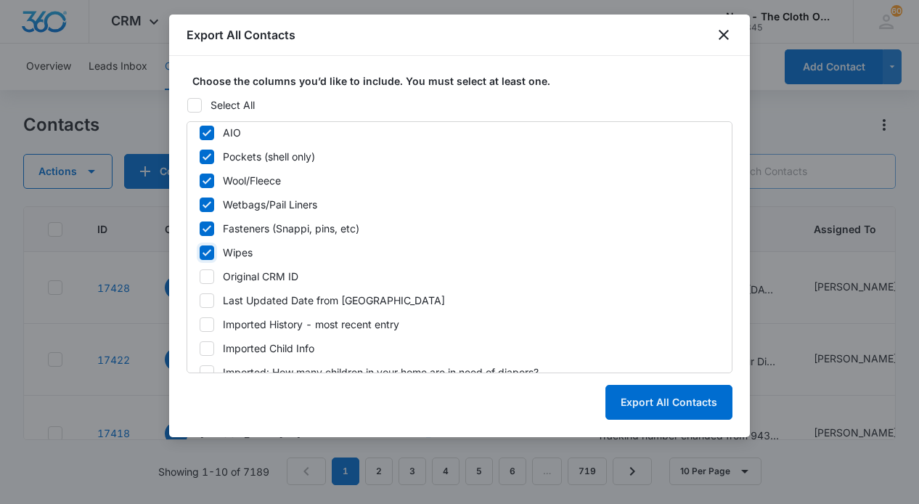
scroll to position [1890, 0]
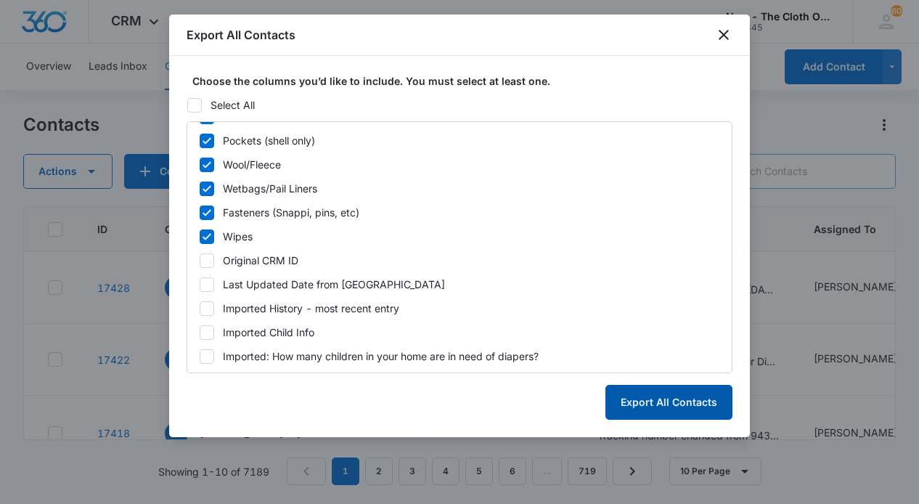
click at [641, 407] on button "Export All Contacts" at bounding box center [668, 402] width 127 height 35
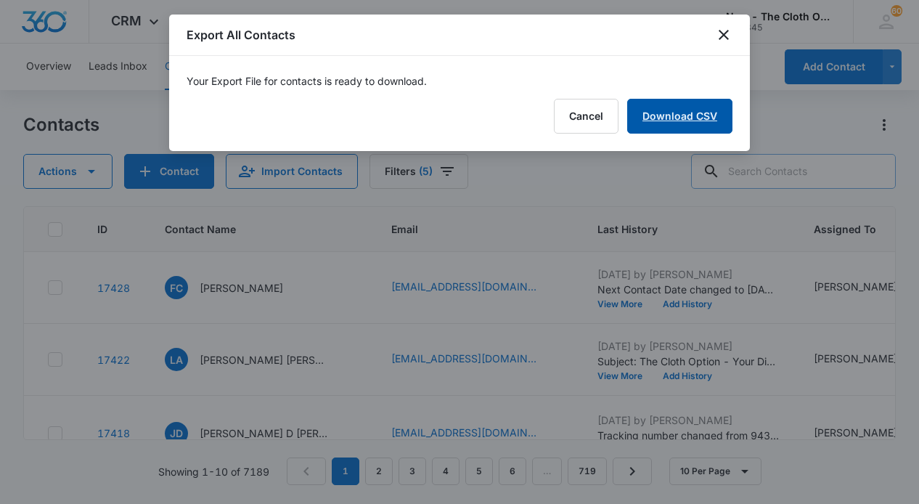
click at [664, 118] on link "Download CSV" at bounding box center [679, 116] width 105 height 35
click at [697, 115] on button "Finish" at bounding box center [702, 116] width 61 height 35
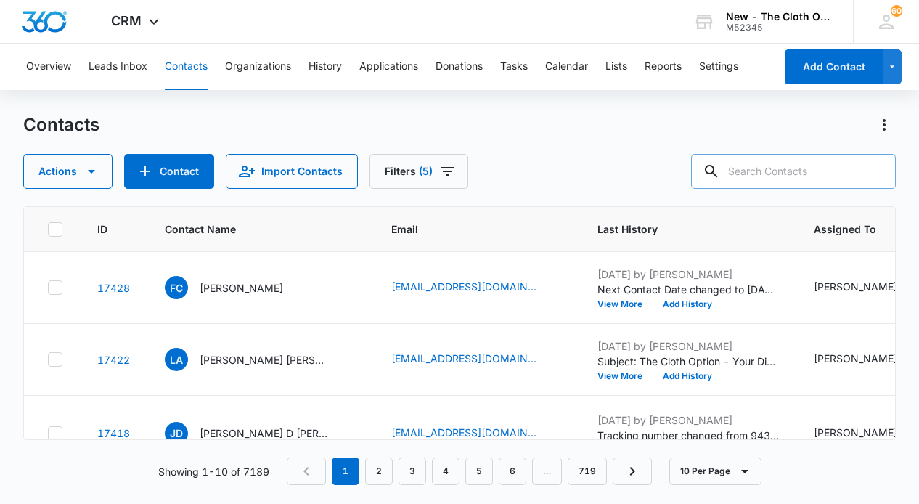
click at [189, 68] on button "Contacts" at bounding box center [186, 67] width 43 height 46
click at [455, 174] on button "Filters (5)" at bounding box center [419, 171] width 99 height 35
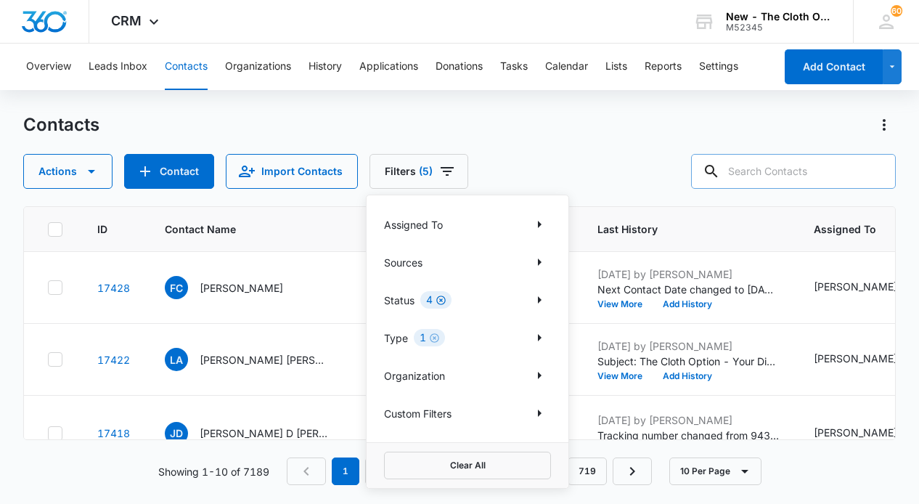
click at [437, 299] on icon "Clear" at bounding box center [441, 300] width 11 height 11
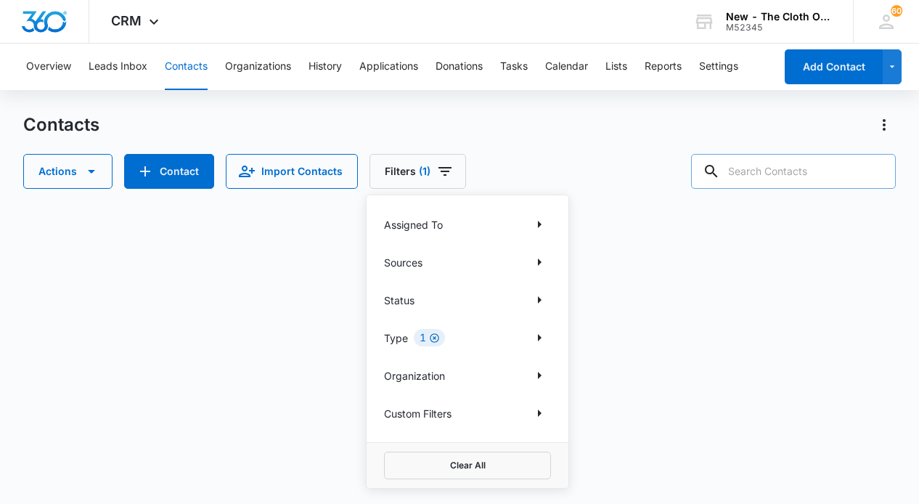
click at [433, 336] on icon "Clear" at bounding box center [434, 337] width 9 height 9
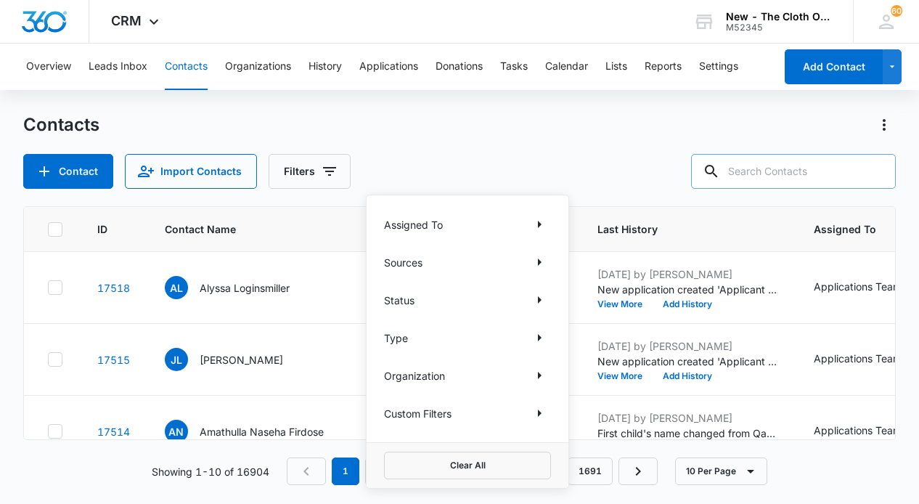
click at [803, 181] on input "text" at bounding box center [793, 171] width 205 height 35
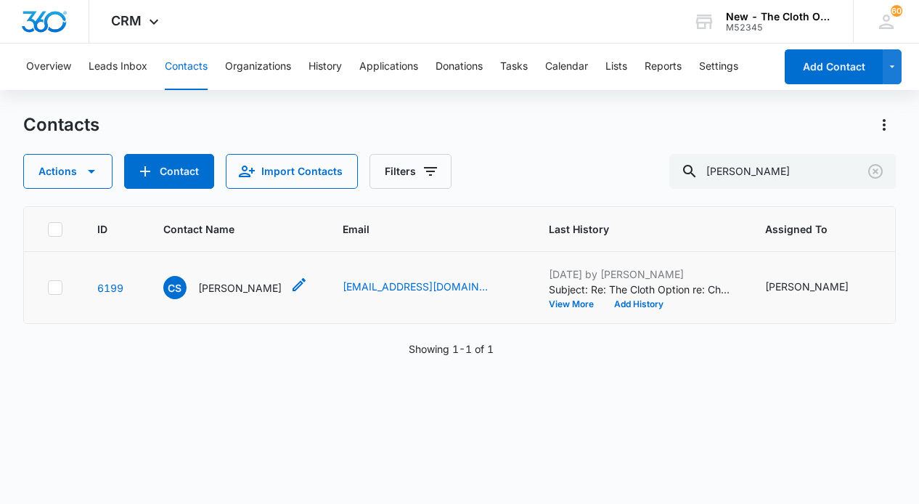
click at [243, 295] on p "Candace Stephenson" at bounding box center [239, 287] width 83 height 15
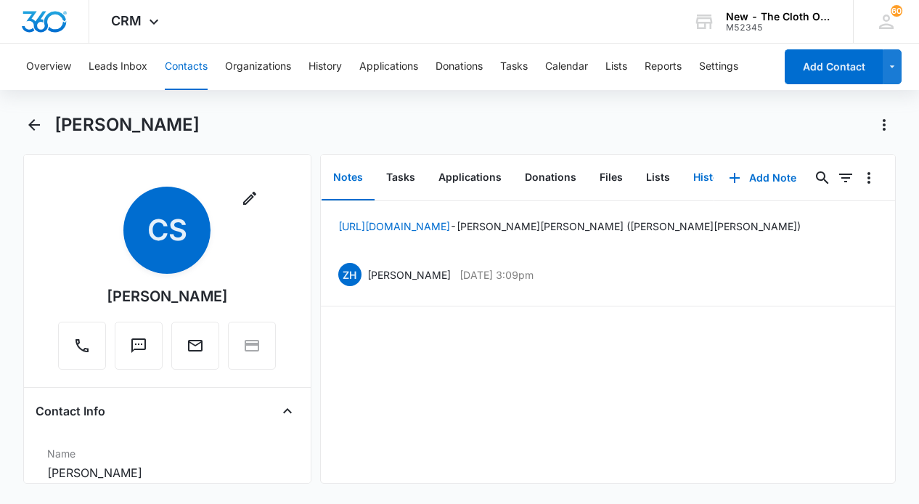
click at [698, 180] on button "History" at bounding box center [712, 177] width 60 height 45
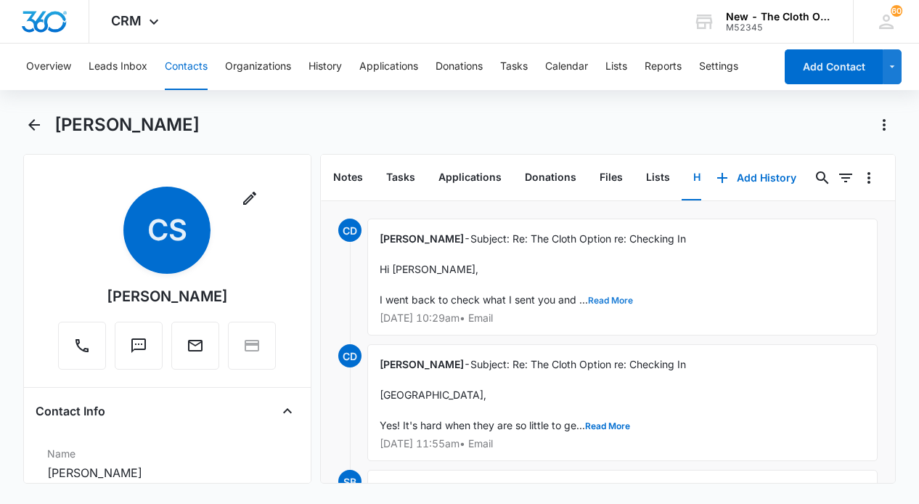
click at [604, 298] on button "Read More" at bounding box center [610, 300] width 45 height 9
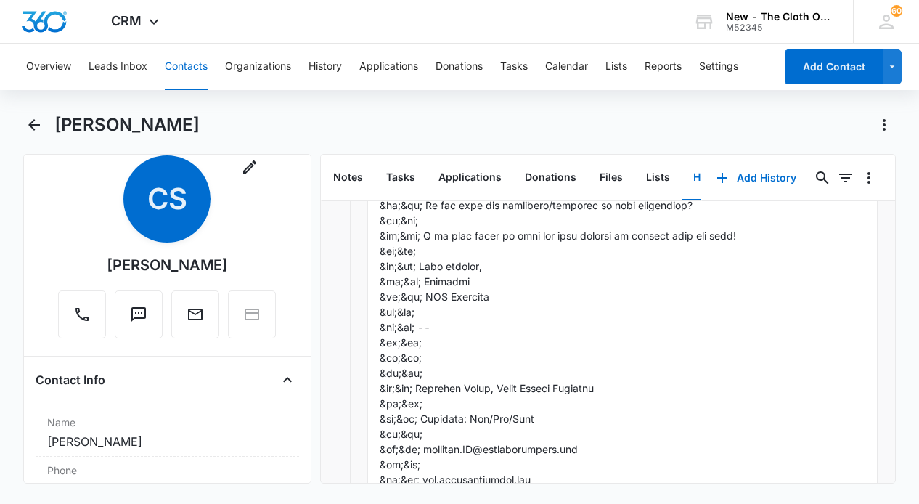
scroll to position [707, 0]
